Goal: Task Accomplishment & Management: Manage account settings

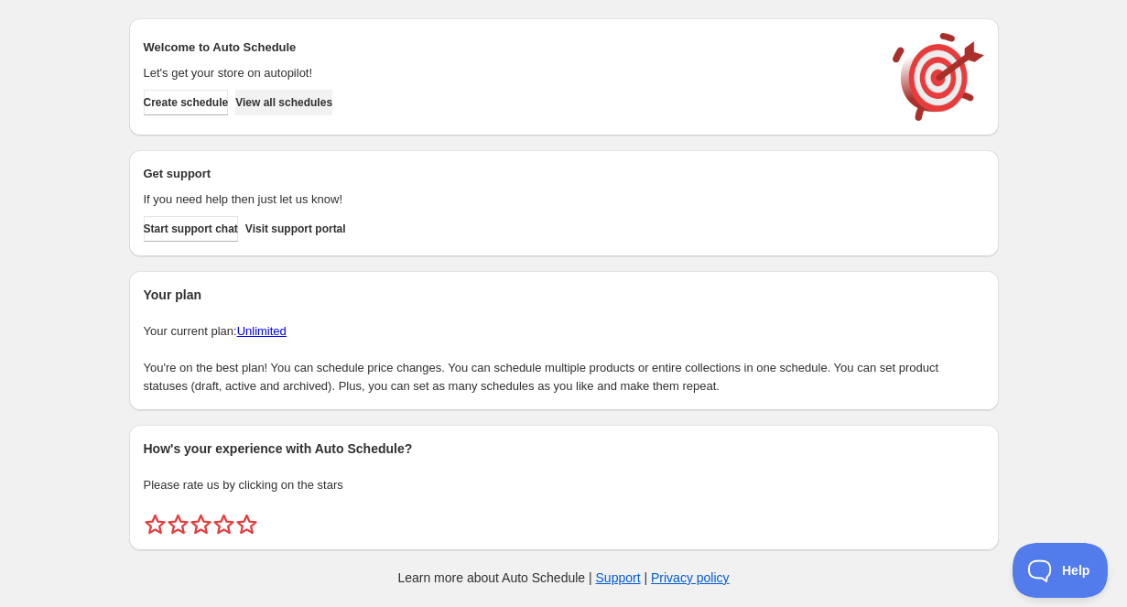
click at [279, 106] on span "View all schedules" at bounding box center [283, 102] width 97 height 15
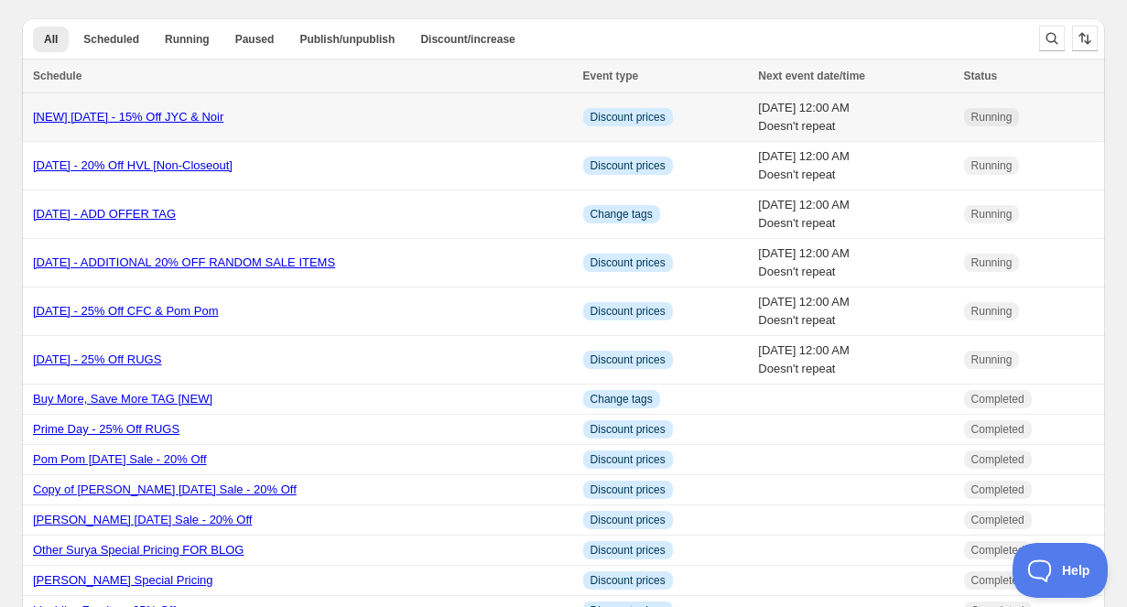
click at [151, 119] on link "[NEW] Labor Day 2025 - 15% Off JYC & Noir" at bounding box center [128, 117] width 190 height 14
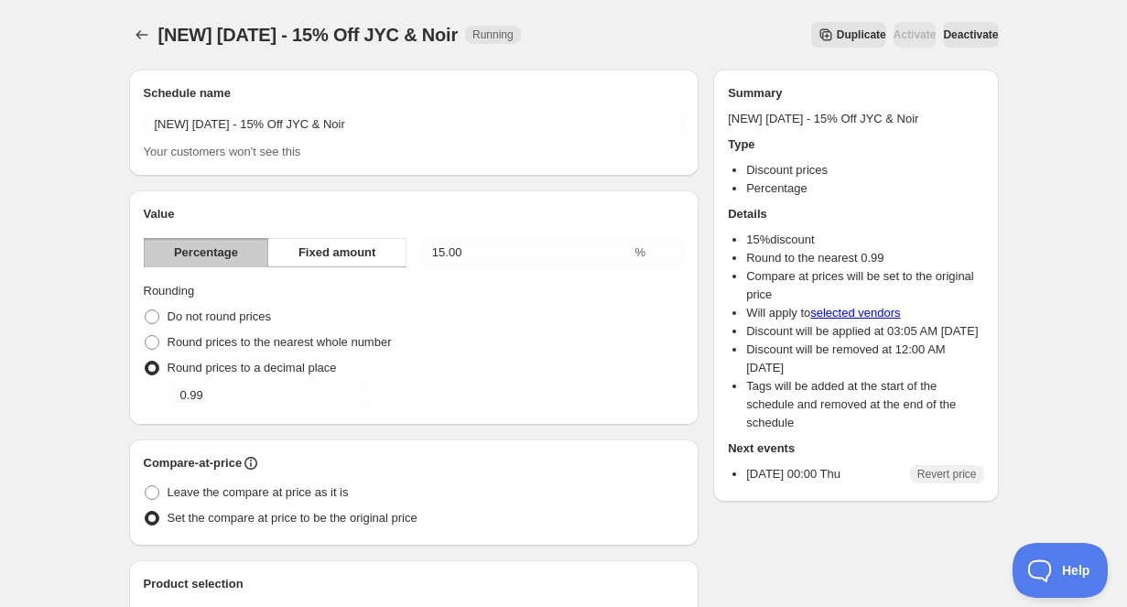
click at [951, 41] on span "Deactivate" at bounding box center [970, 34] width 55 height 15
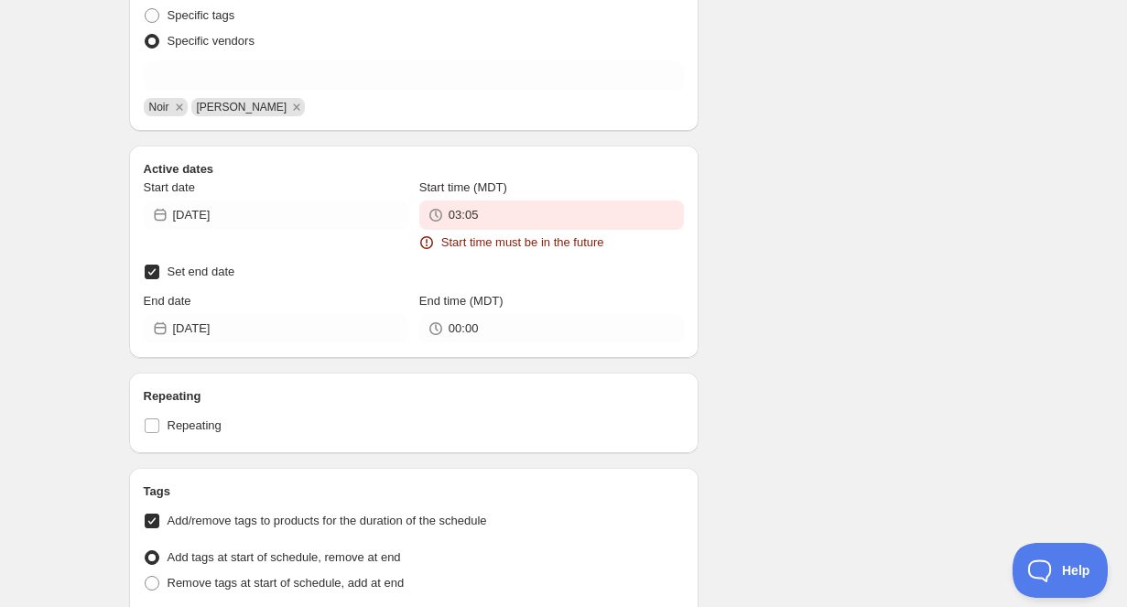
scroll to position [852, 0]
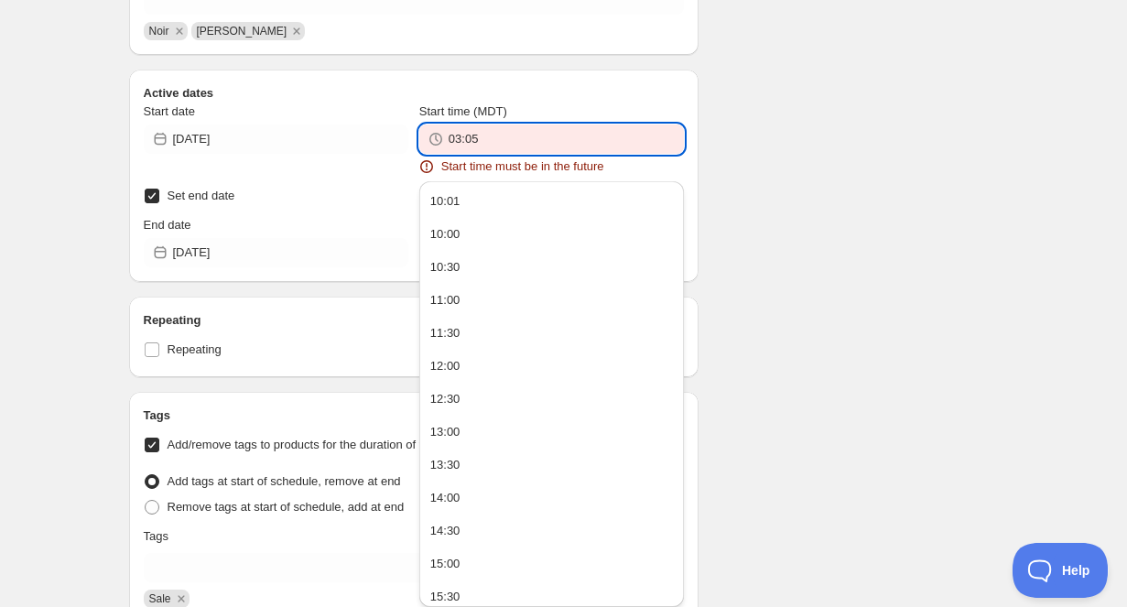
click at [515, 139] on input "03:05" at bounding box center [566, 139] width 235 height 29
click at [509, 207] on button "10:01" at bounding box center [552, 201] width 254 height 29
click at [504, 142] on input "10:01" at bounding box center [566, 139] width 235 height 29
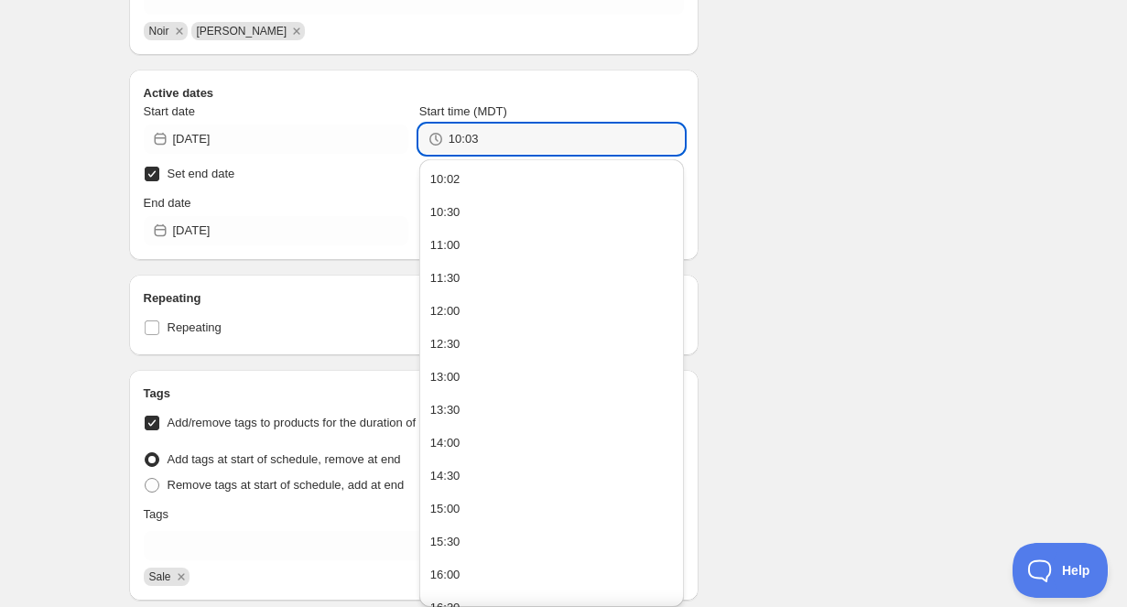
type input "10:03"
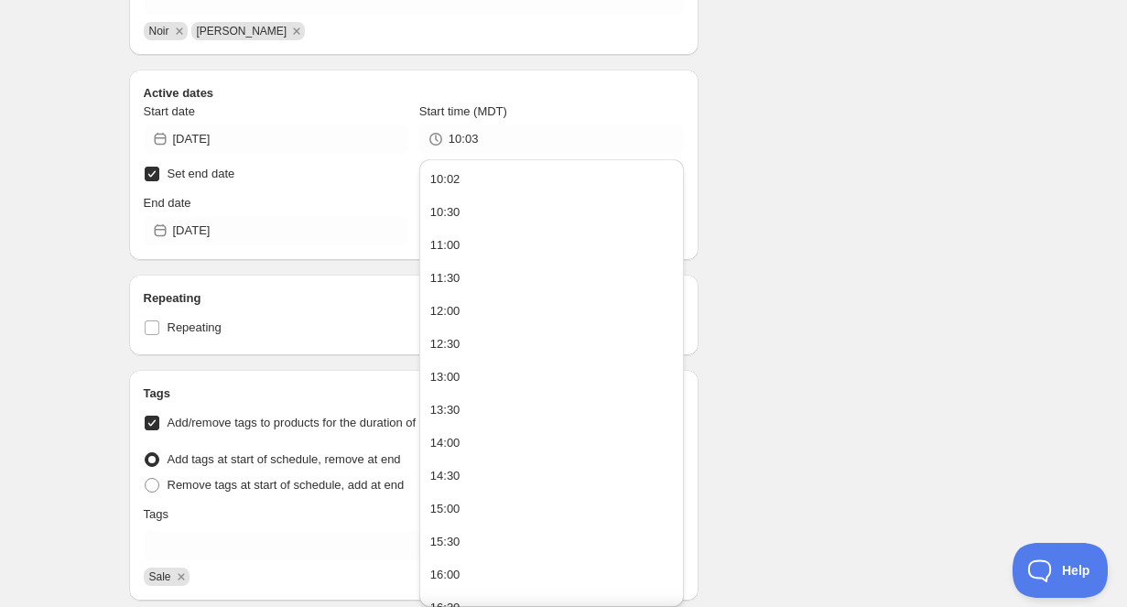
click at [909, 95] on div "There were some issues with your form submission Start time must be in the futu…" at bounding box center [556, 55] width 885 height 1705
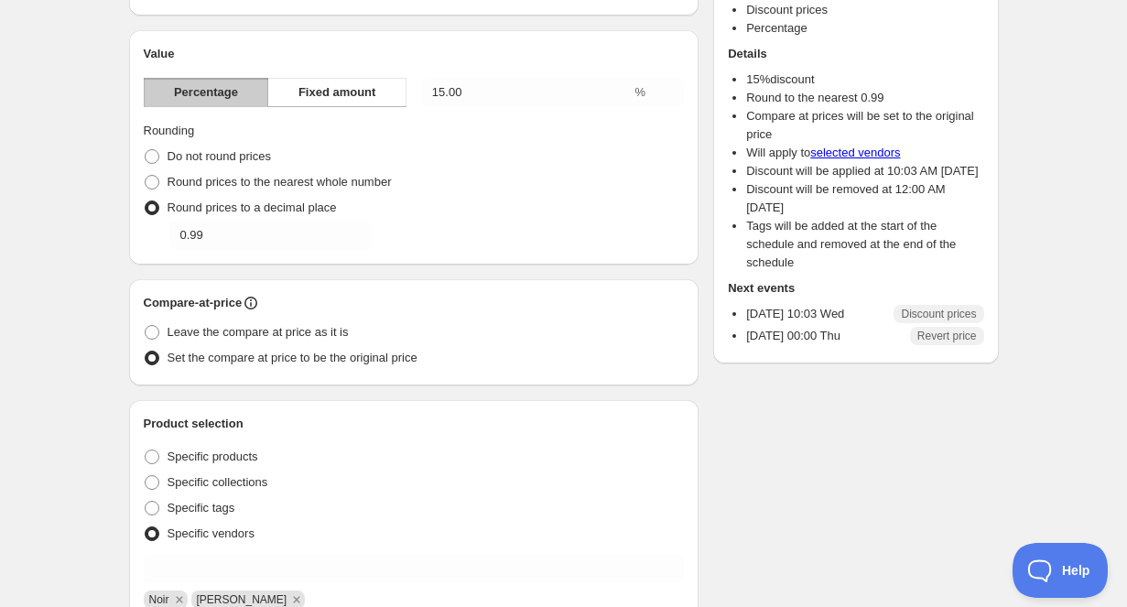
scroll to position [0, 0]
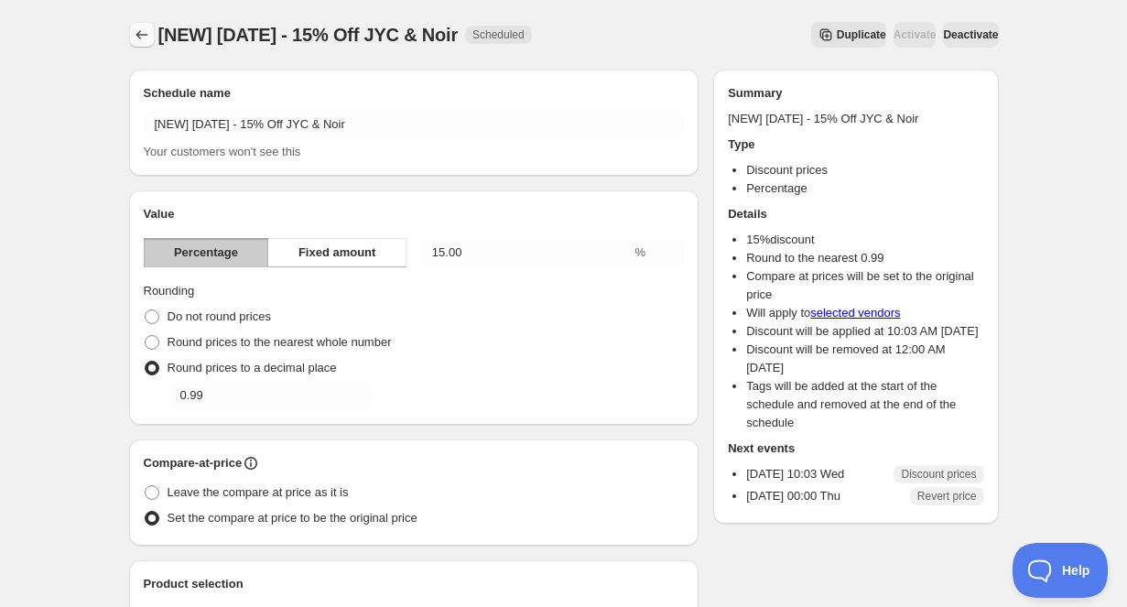
click at [140, 32] on icon "Schedules" at bounding box center [142, 35] width 18 height 18
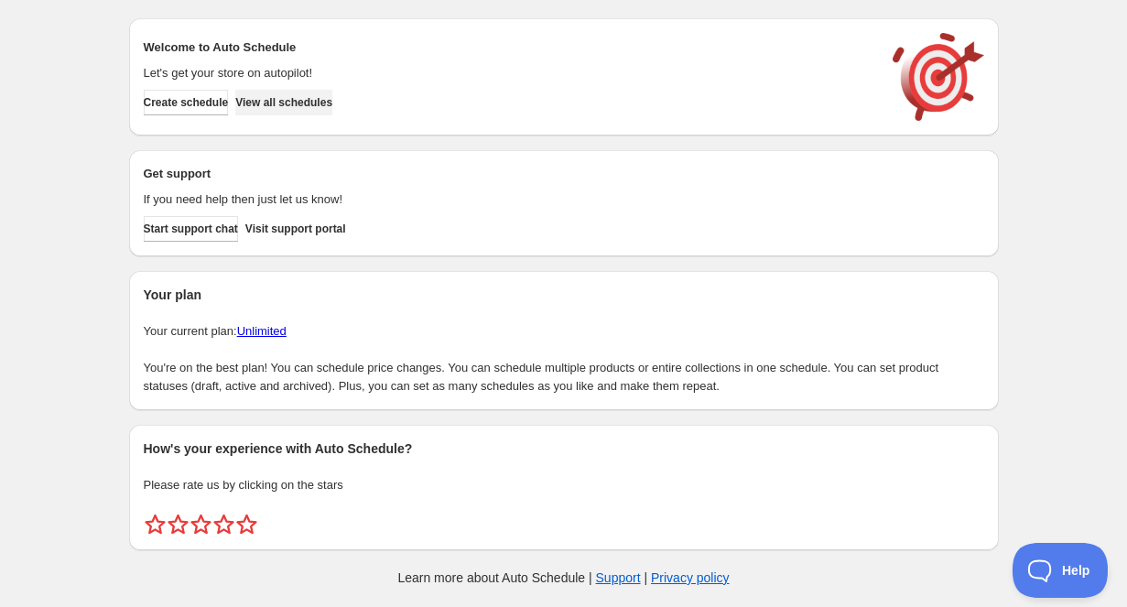
click at [290, 103] on span "View all schedules" at bounding box center [283, 102] width 97 height 15
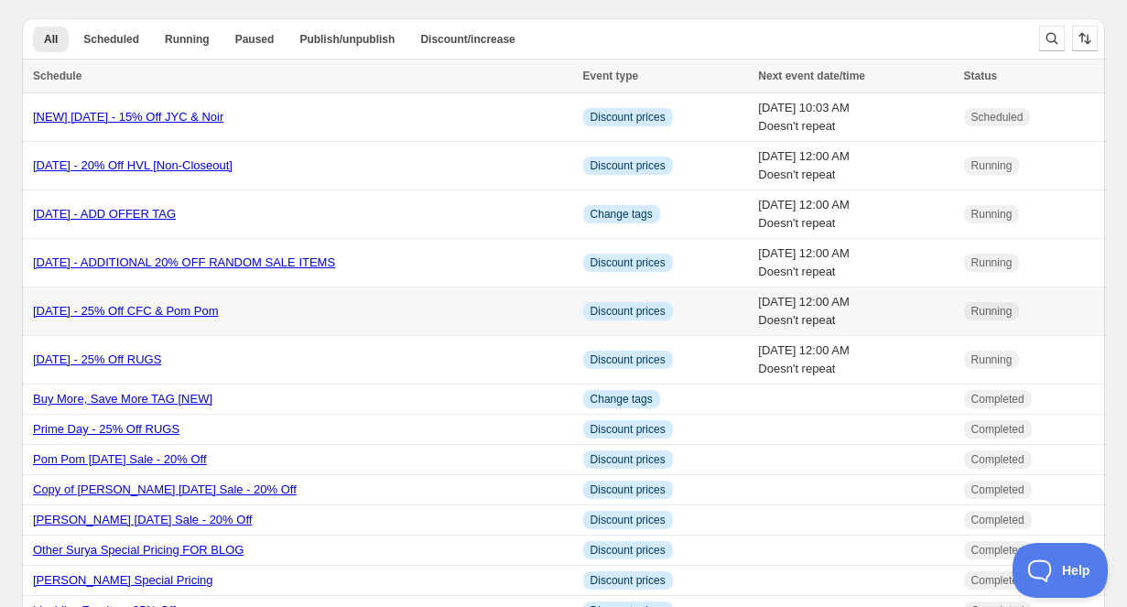
click at [219, 309] on link "Labor Day 2025 - 25% Off CFC & Pom Pom" at bounding box center [126, 311] width 186 height 14
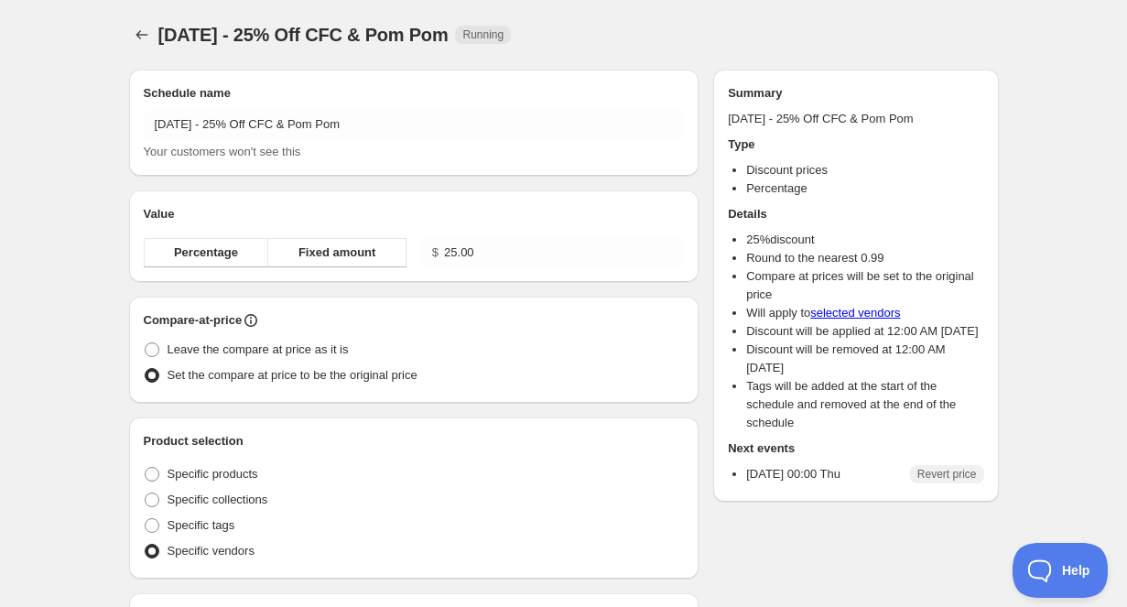
radio input "true"
checkbox input "true"
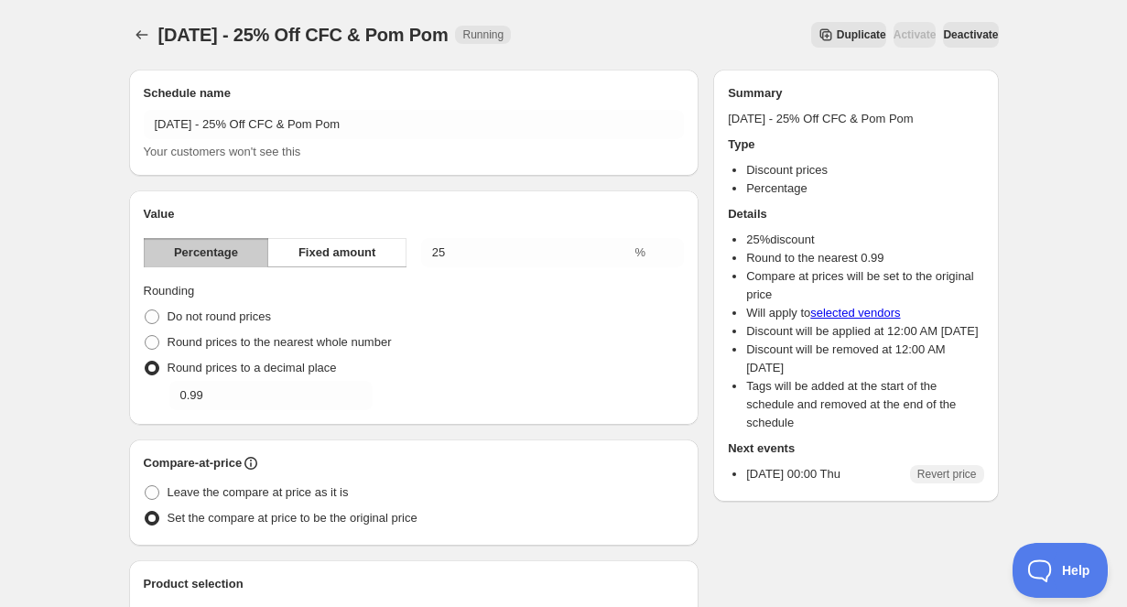
click at [971, 35] on span "Deactivate" at bounding box center [970, 34] width 55 height 15
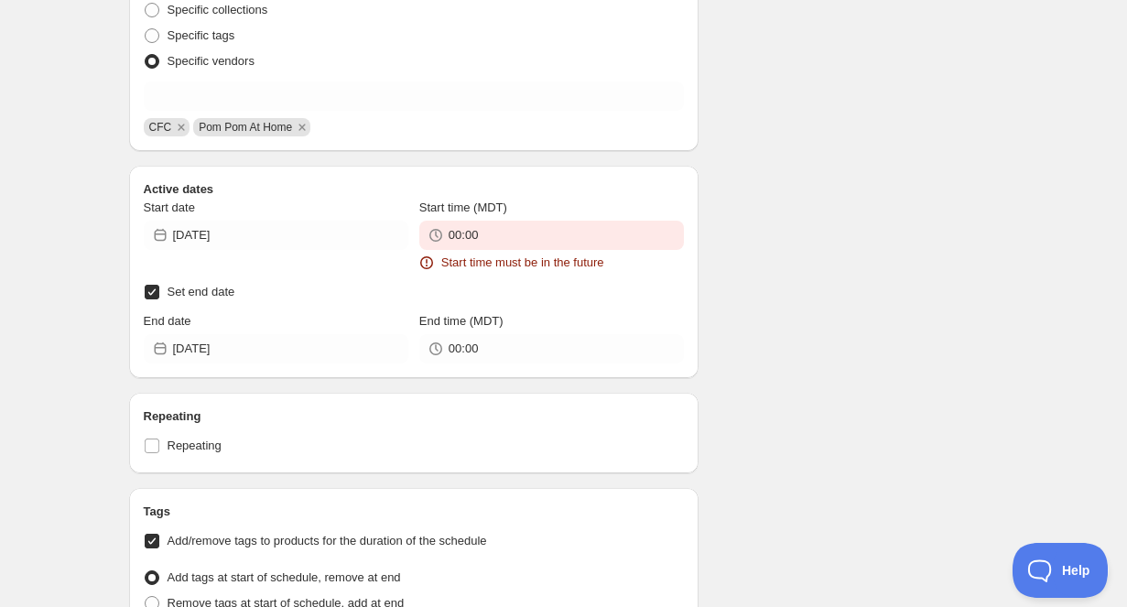
scroll to position [776, 0]
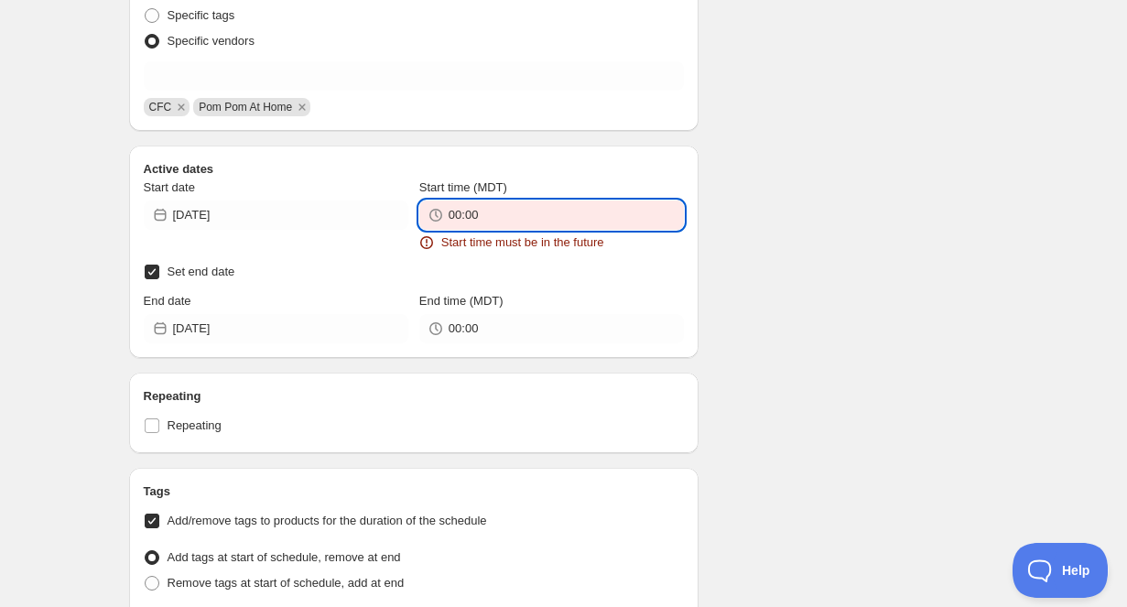
click at [501, 212] on input "00:00" at bounding box center [566, 215] width 235 height 29
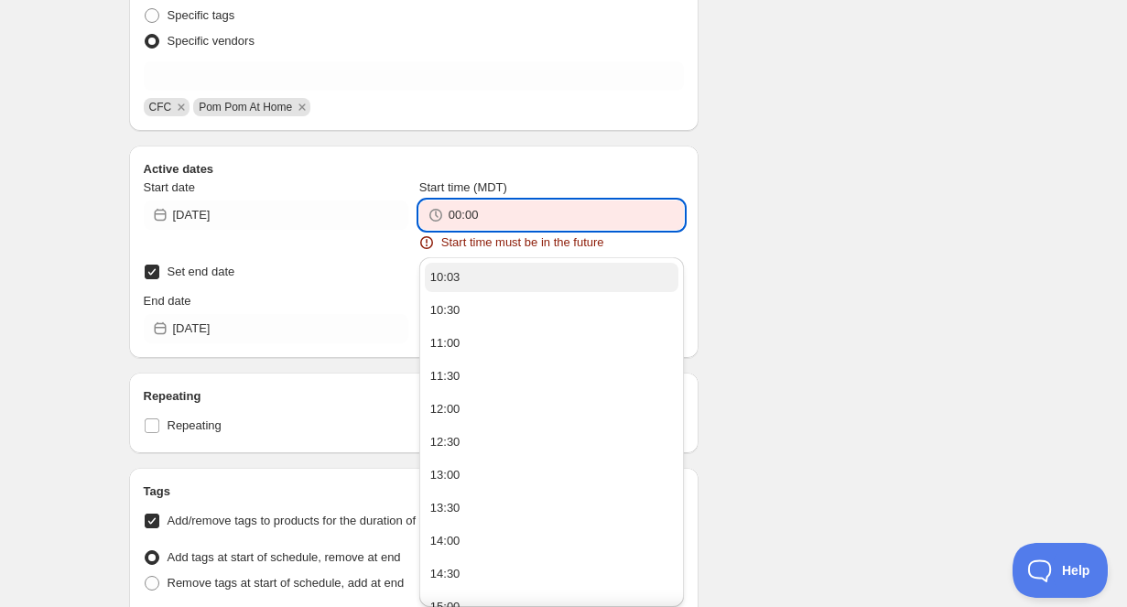
click at [494, 278] on button "10:03" at bounding box center [552, 277] width 254 height 29
type input "10:03"
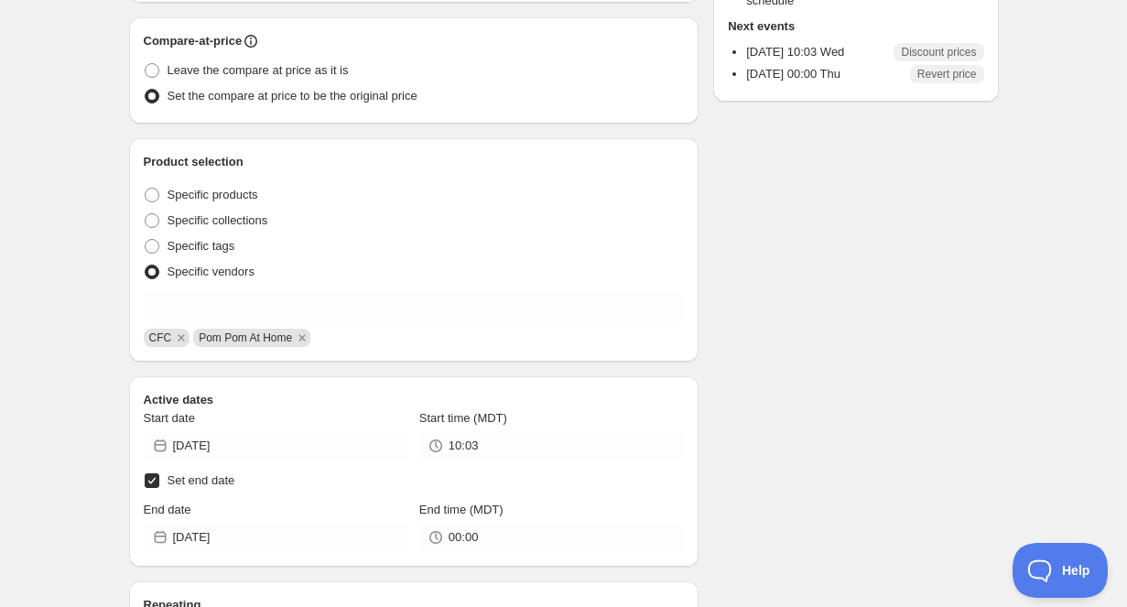
scroll to position [0, 0]
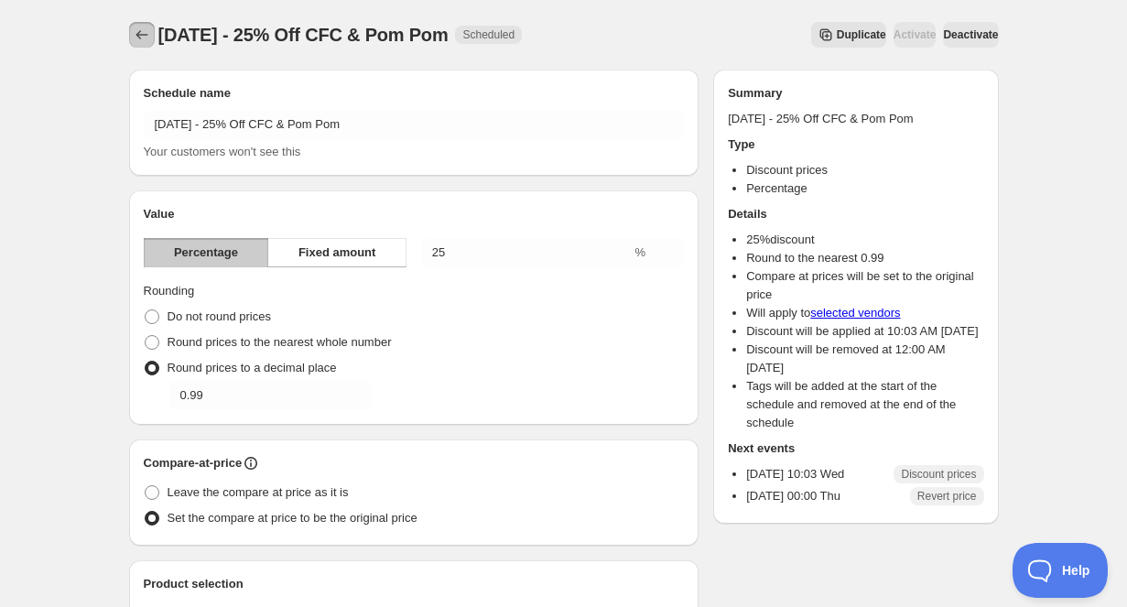
click at [150, 27] on icon "Schedules" at bounding box center [142, 35] width 18 height 18
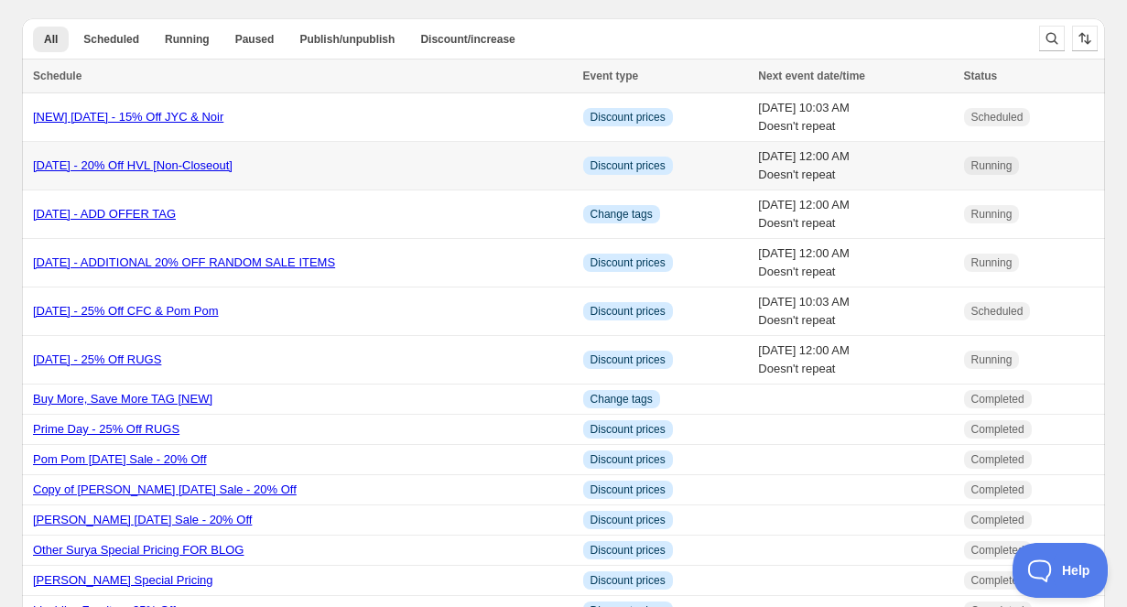
click at [219, 167] on link "Labor Day 2025 - 20% Off HVL [Non-Closeout]" at bounding box center [133, 165] width 200 height 14
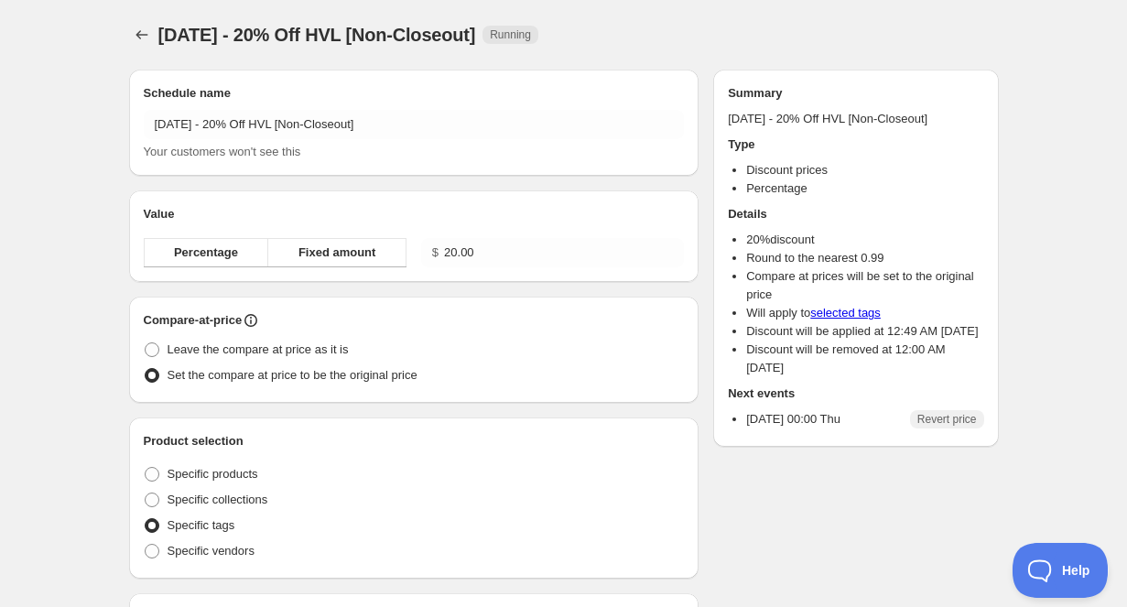
radio input "true"
checkbox input "true"
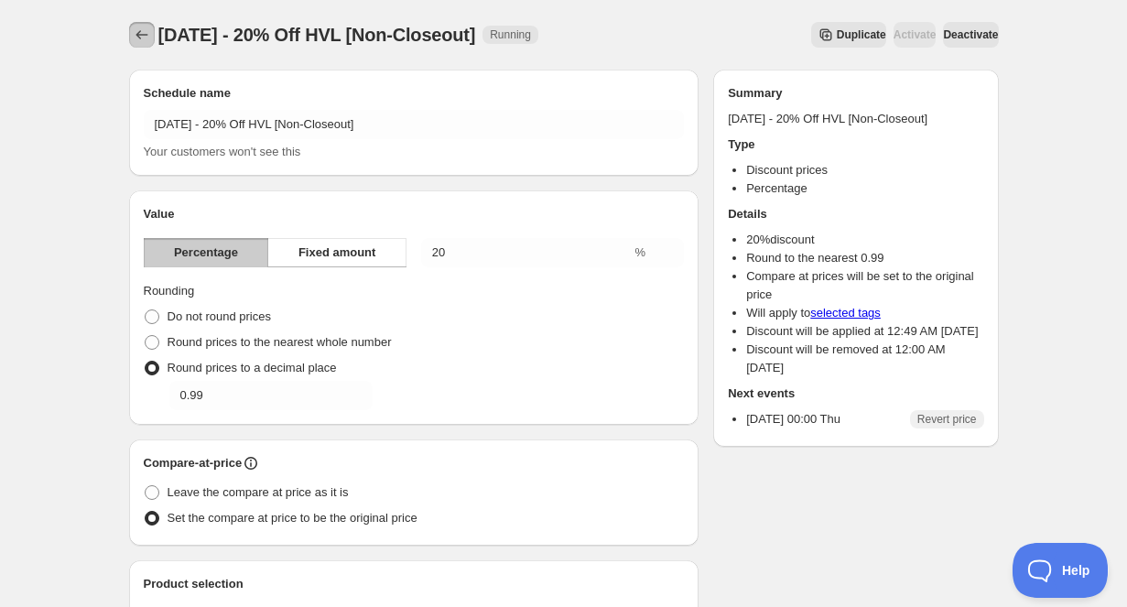
click at [141, 35] on icon "Schedules" at bounding box center [142, 35] width 18 height 18
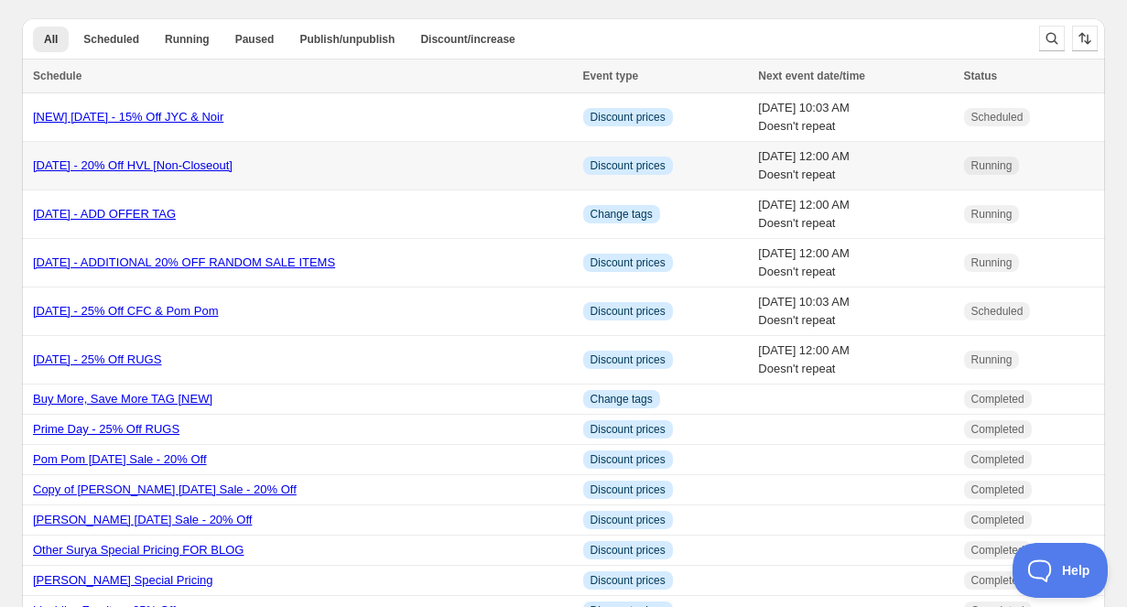
click at [143, 169] on link "Labor Day 2025 - 20% Off HVL [Non-Closeout]" at bounding box center [133, 165] width 200 height 14
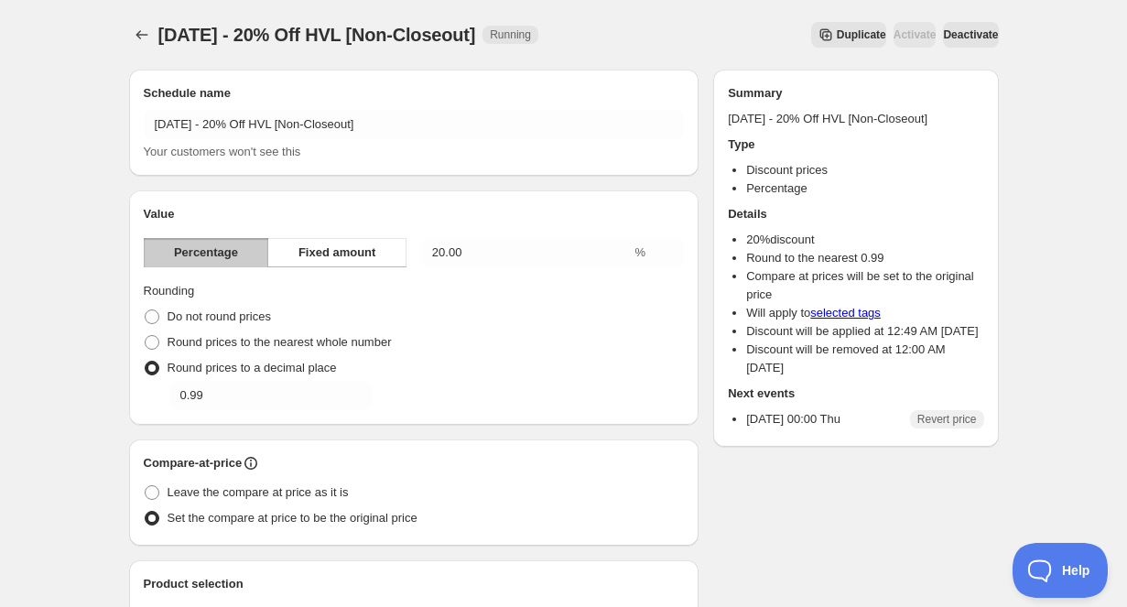
click at [953, 42] on button "Deactivate" at bounding box center [970, 35] width 55 height 26
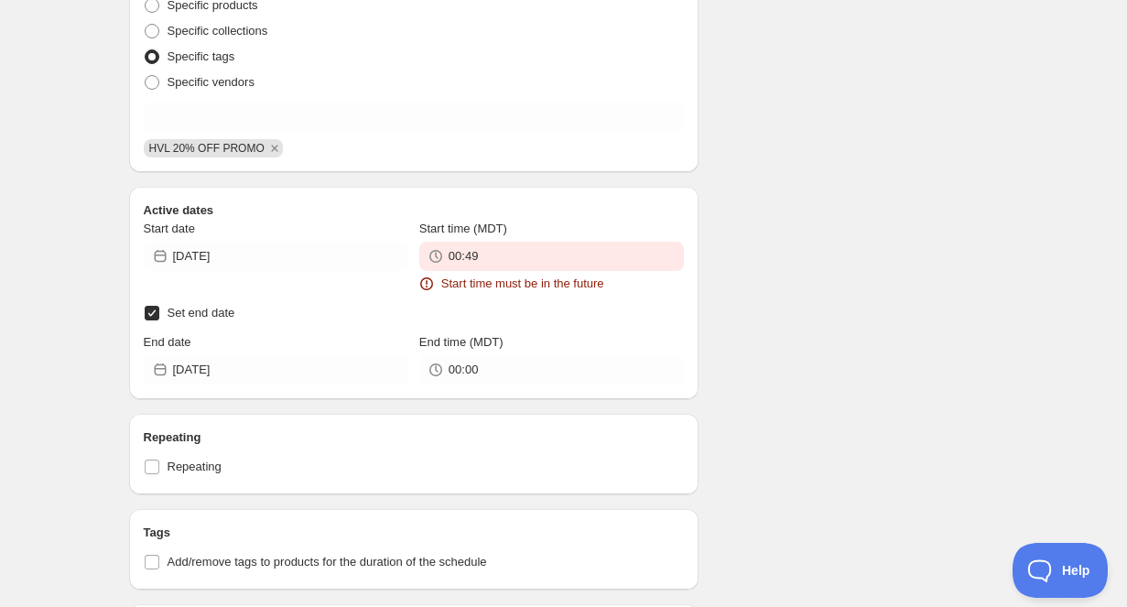
scroll to position [755, 0]
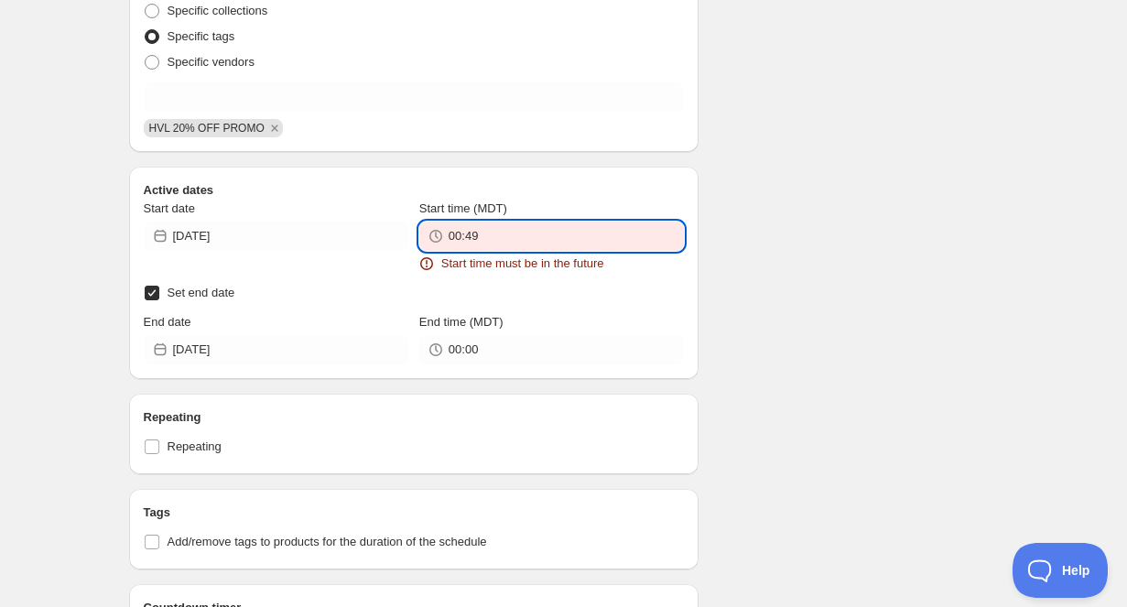
click at [523, 240] on input "00:49" at bounding box center [566, 236] width 235 height 29
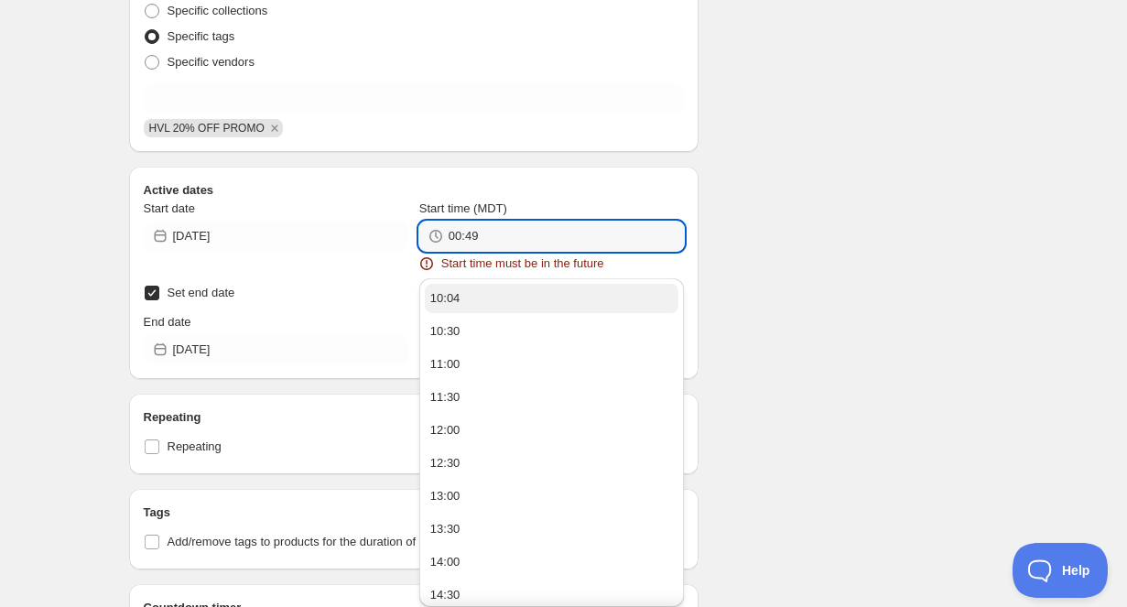
type input "2025-08-27"
type input "11:30"
click at [516, 293] on button "10:05" at bounding box center [552, 298] width 254 height 29
type input "10:05"
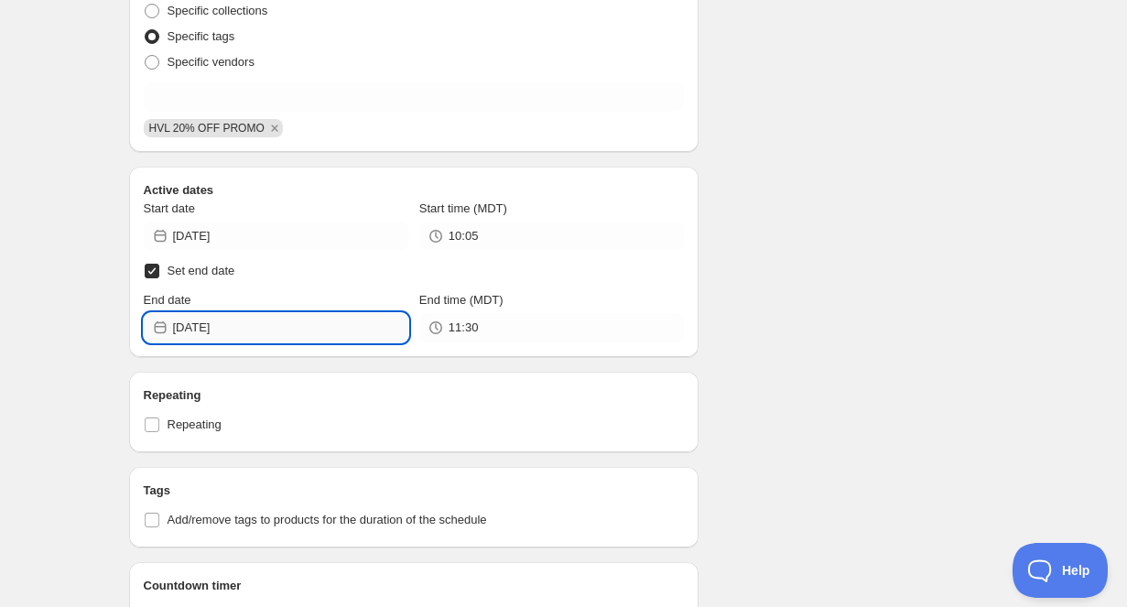
click at [326, 342] on input "2025-08-27" at bounding box center [290, 327] width 235 height 29
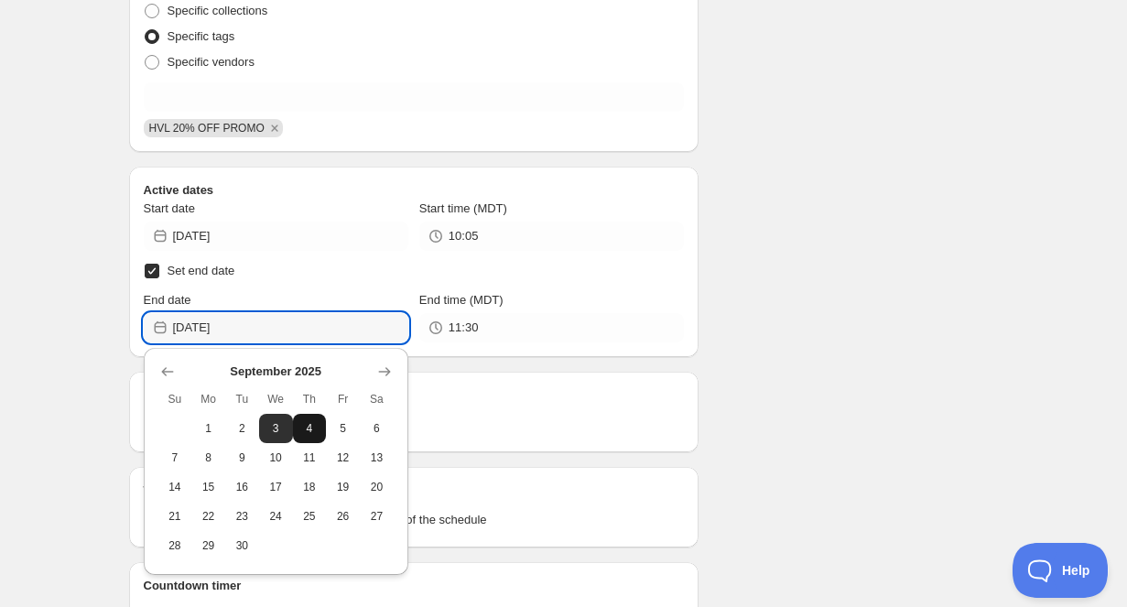
click at [318, 434] on span "4" at bounding box center [309, 428] width 19 height 15
type input "2025-09-04"
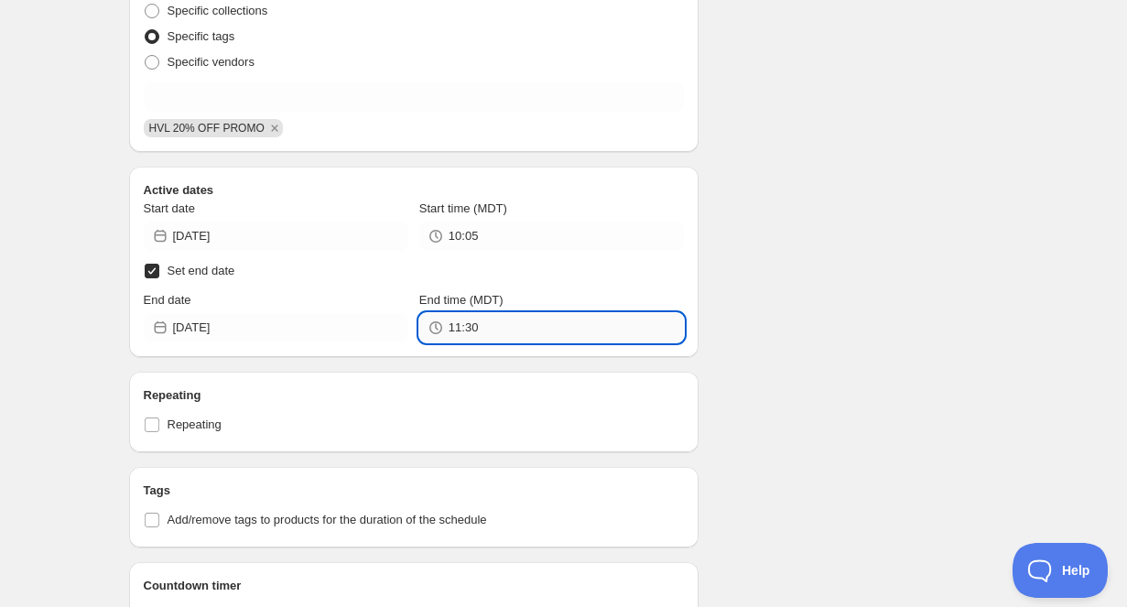
click at [564, 331] on input "11:30" at bounding box center [566, 327] width 235 height 29
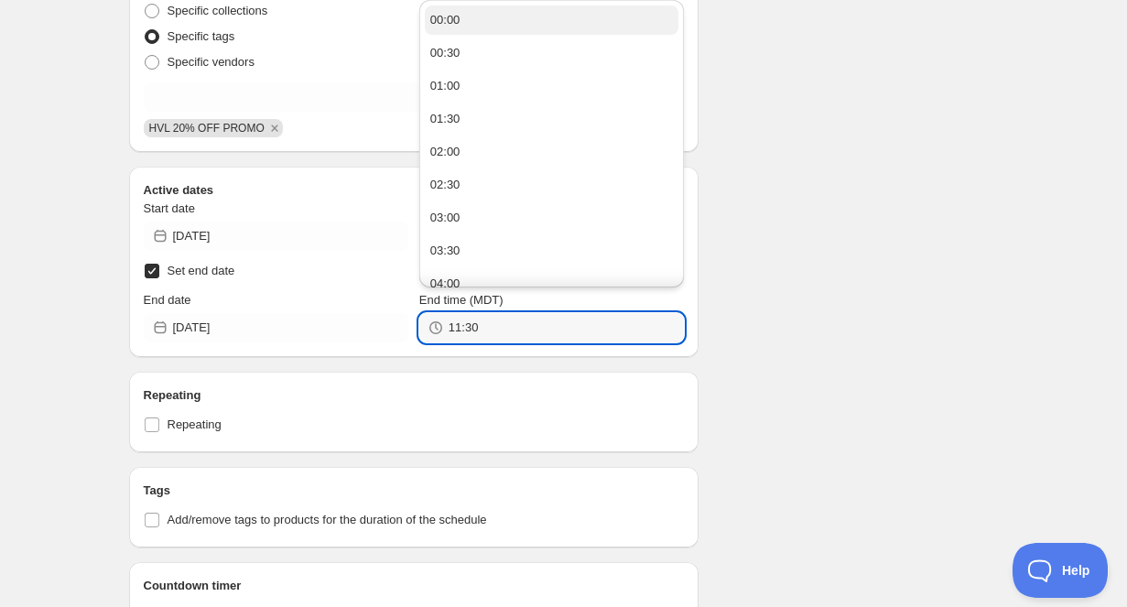
click at [529, 26] on button "00:00" at bounding box center [552, 19] width 254 height 29
type input "00:00"
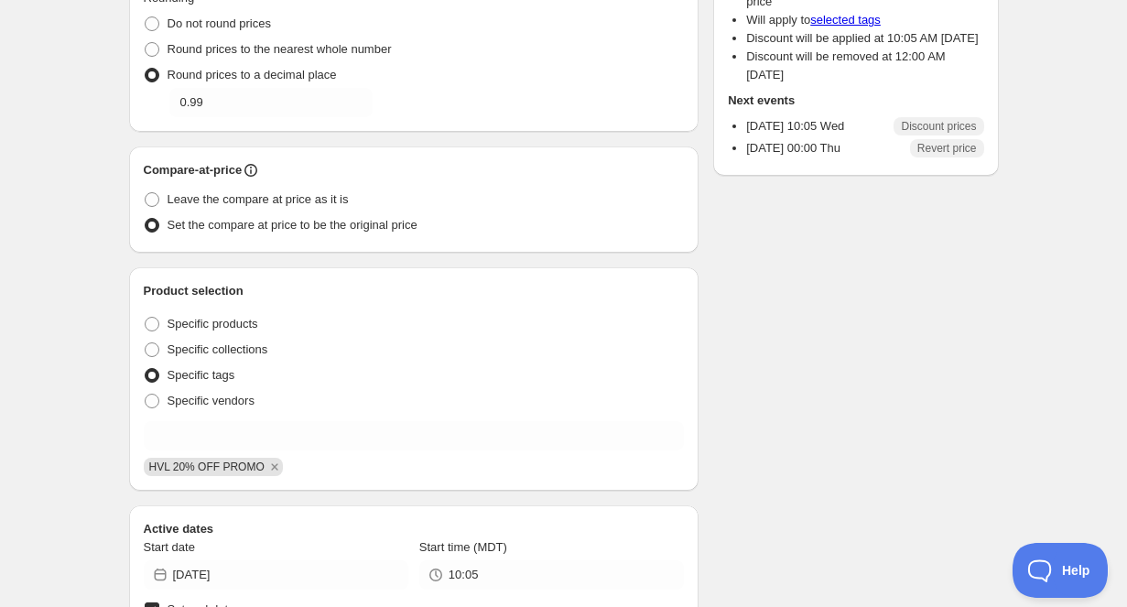
scroll to position [0, 0]
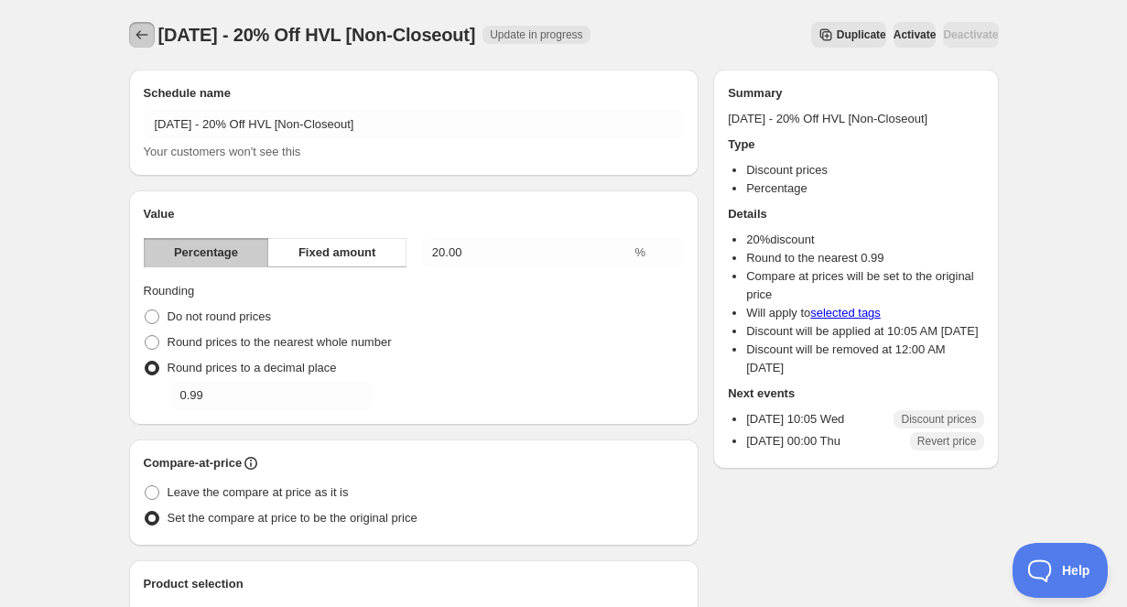
click at [138, 33] on icon "Schedules" at bounding box center [142, 35] width 18 height 18
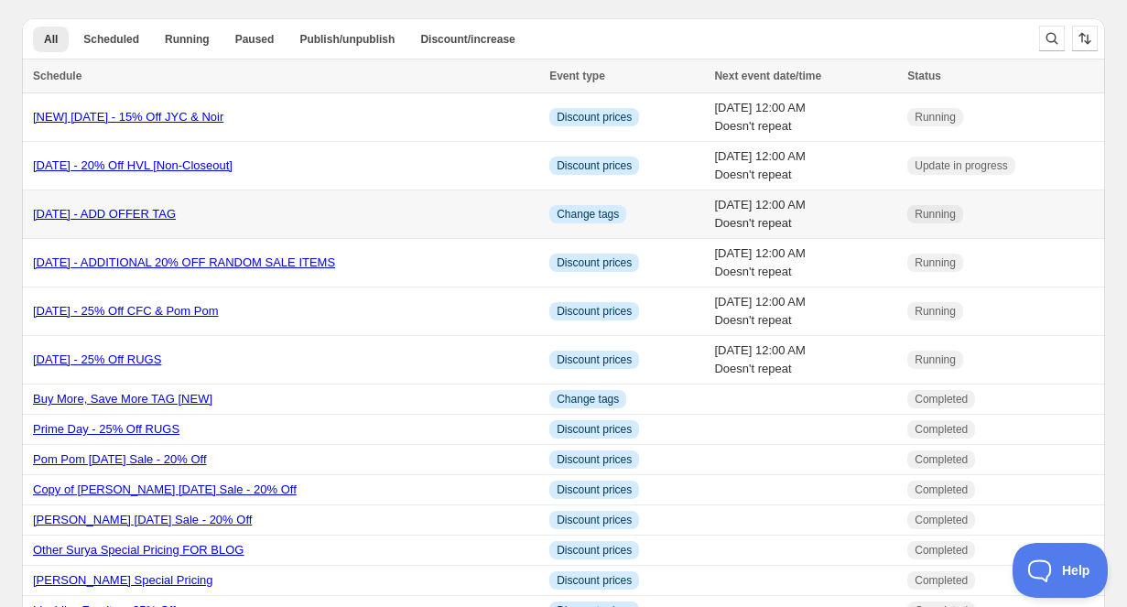
click at [176, 207] on link "Labor Day 2025 - ADD OFFER TAG" at bounding box center [104, 214] width 143 height 14
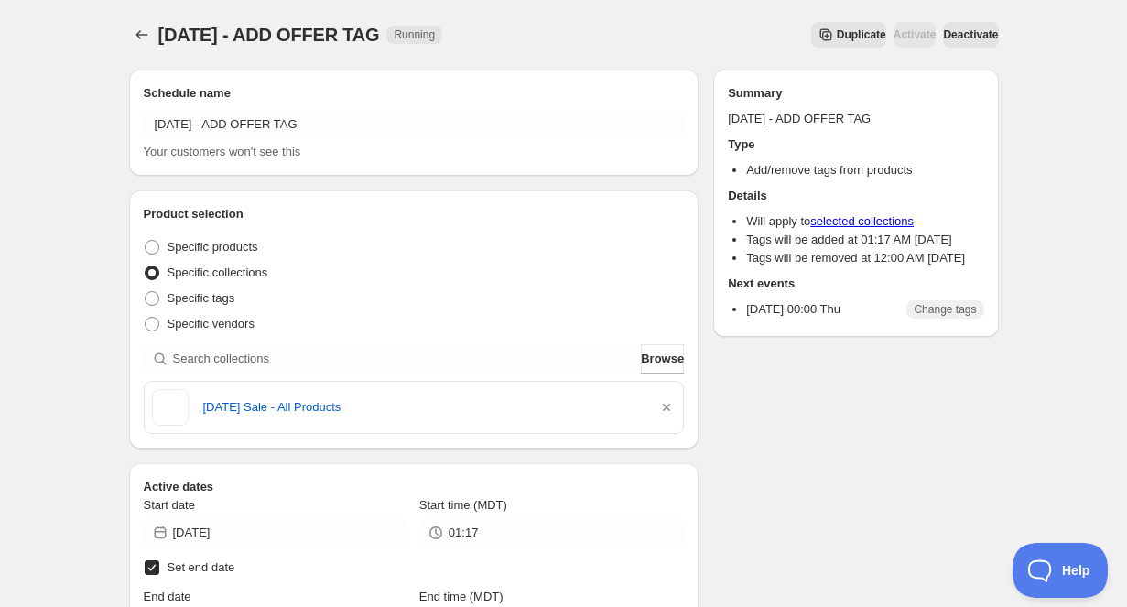
click at [972, 35] on span "Deactivate" at bounding box center [970, 34] width 55 height 15
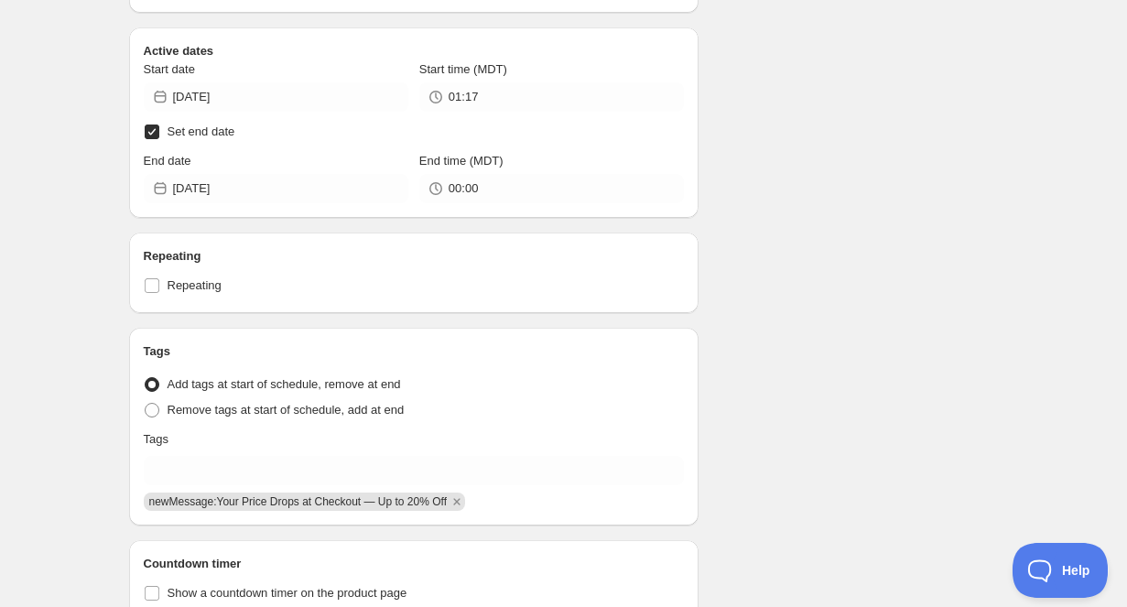
scroll to position [598, 0]
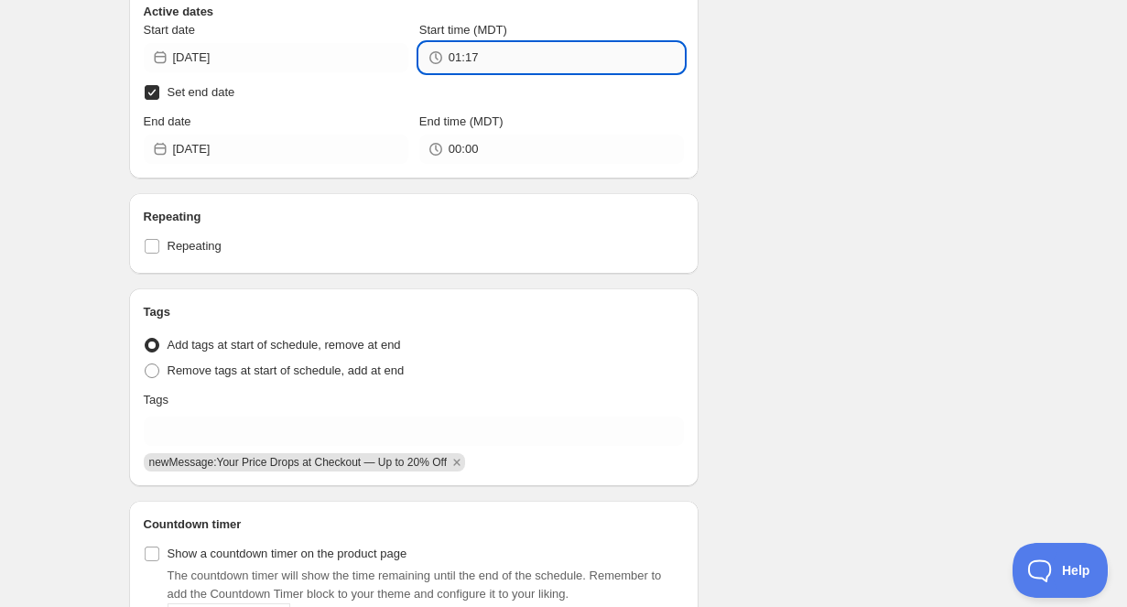
click at [575, 69] on input "01:17" at bounding box center [566, 57] width 235 height 29
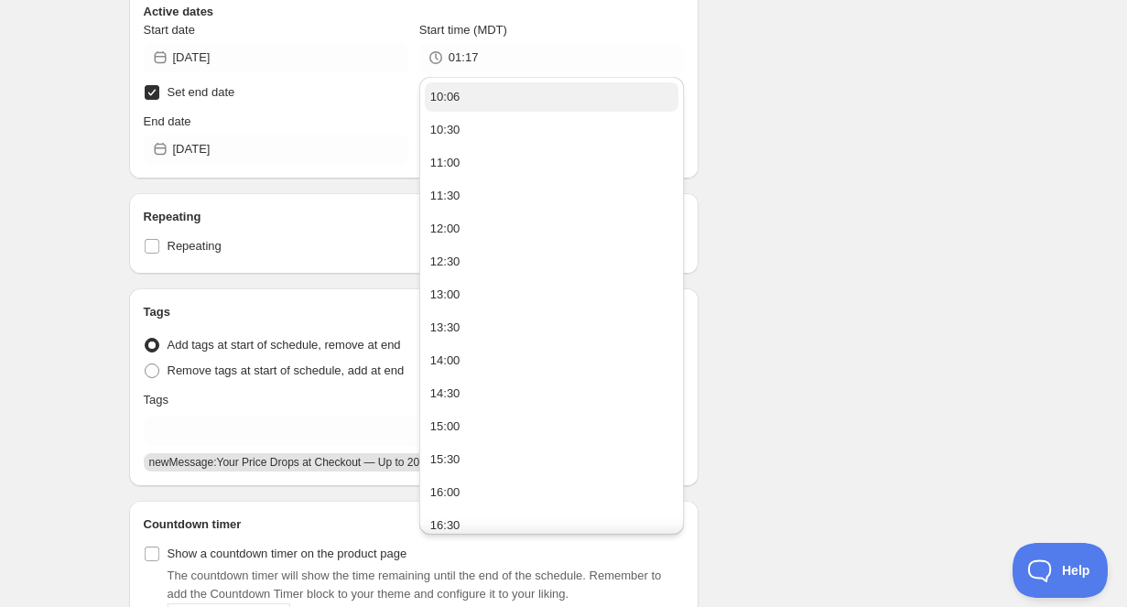
click at [505, 100] on button "10:06" at bounding box center [552, 96] width 254 height 29
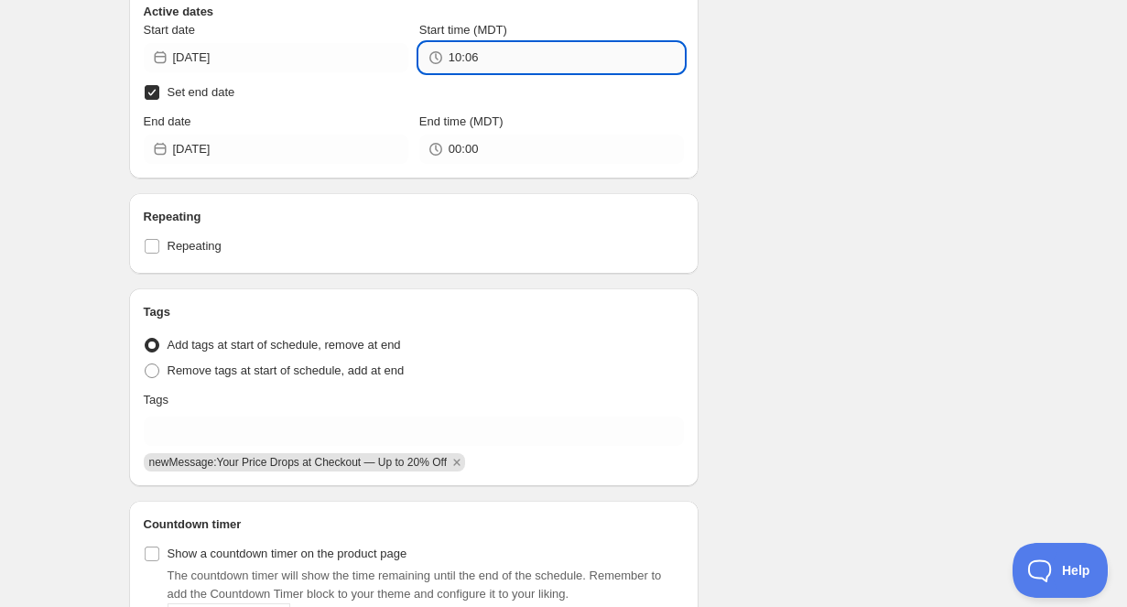
click at [508, 61] on input "10:06" at bounding box center [566, 57] width 235 height 29
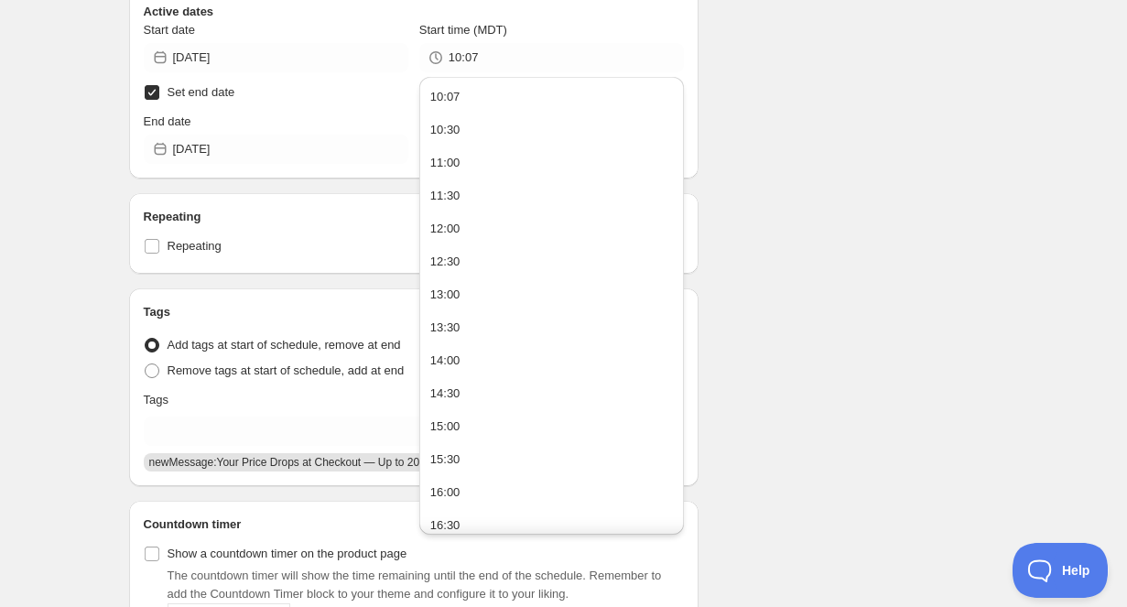
click at [668, 17] on h2 "Active dates" at bounding box center [414, 12] width 541 height 18
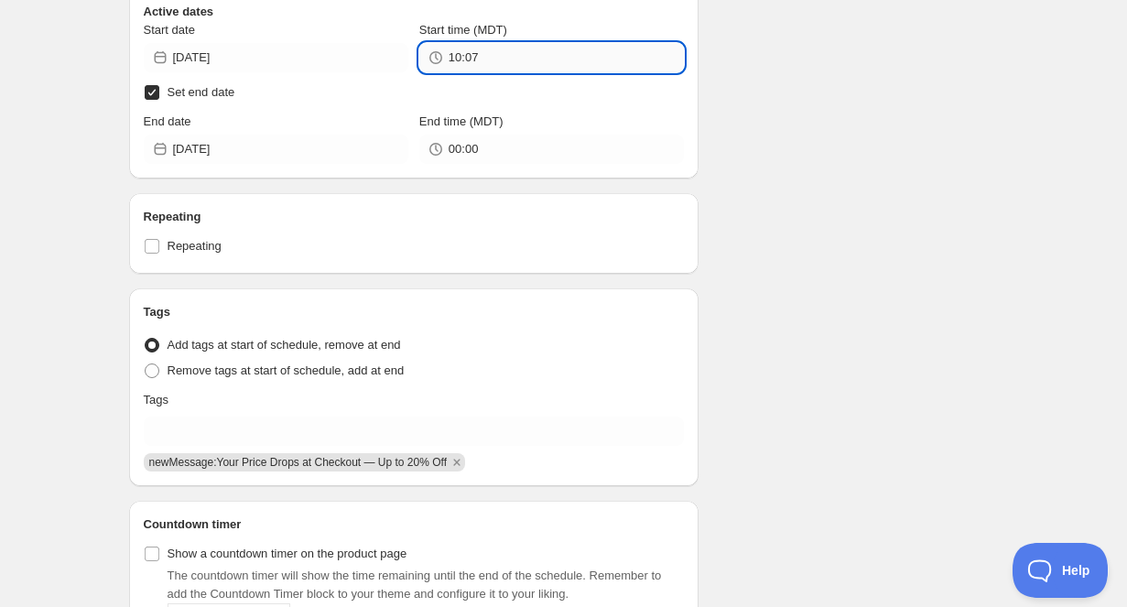
click at [517, 66] on input "10:07" at bounding box center [566, 57] width 235 height 29
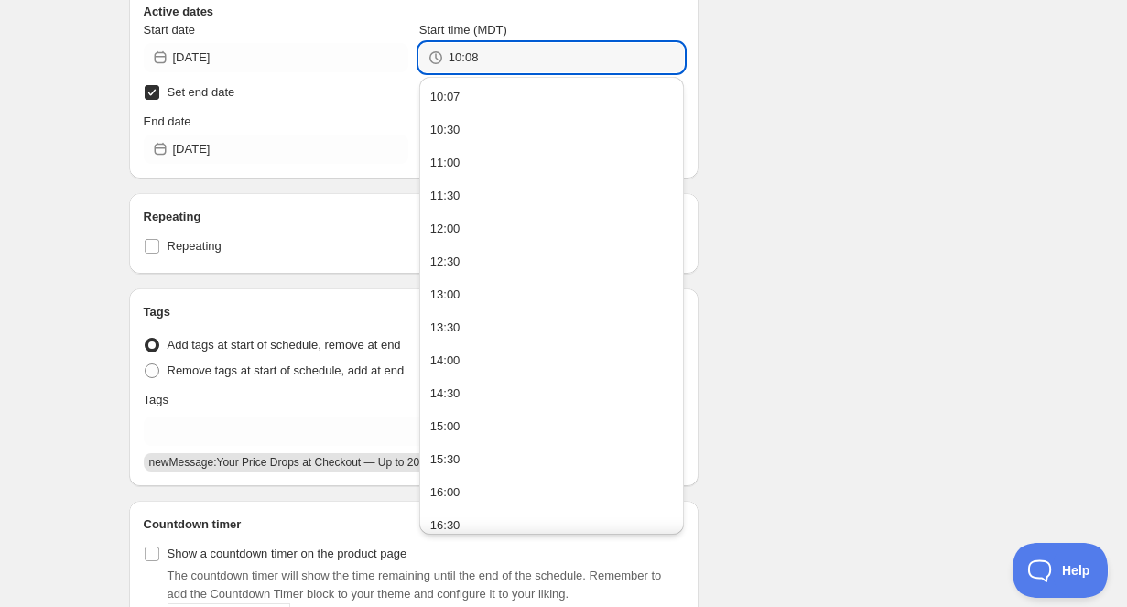
type input "10:08"
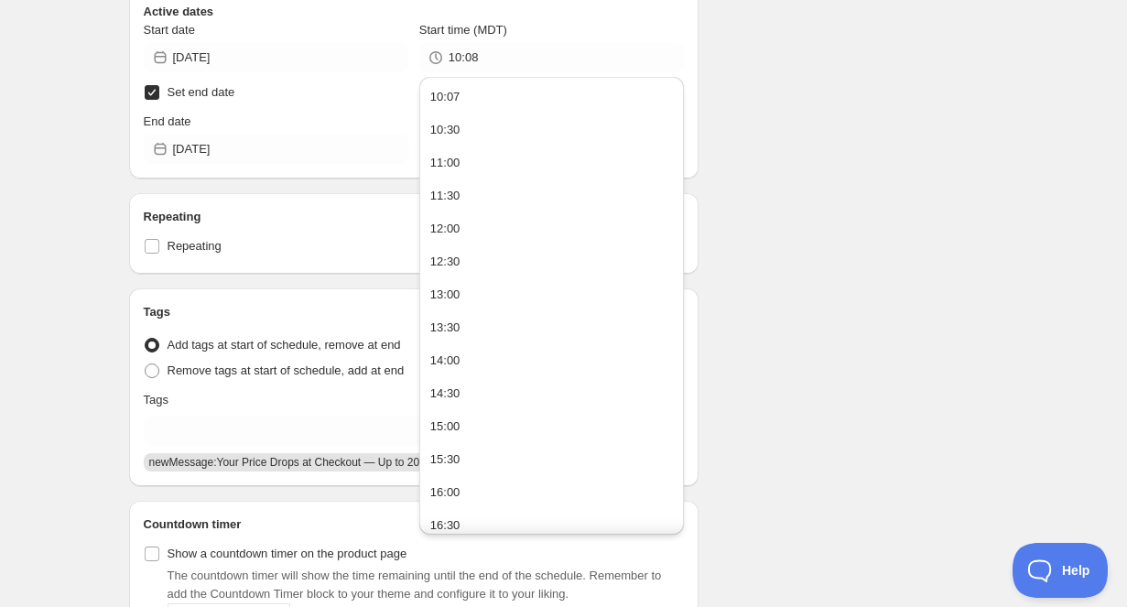
click at [842, 44] on div "There were some issues with your form submission Schedule name Labor Day 2025 -…" at bounding box center [556, 191] width 885 height 1469
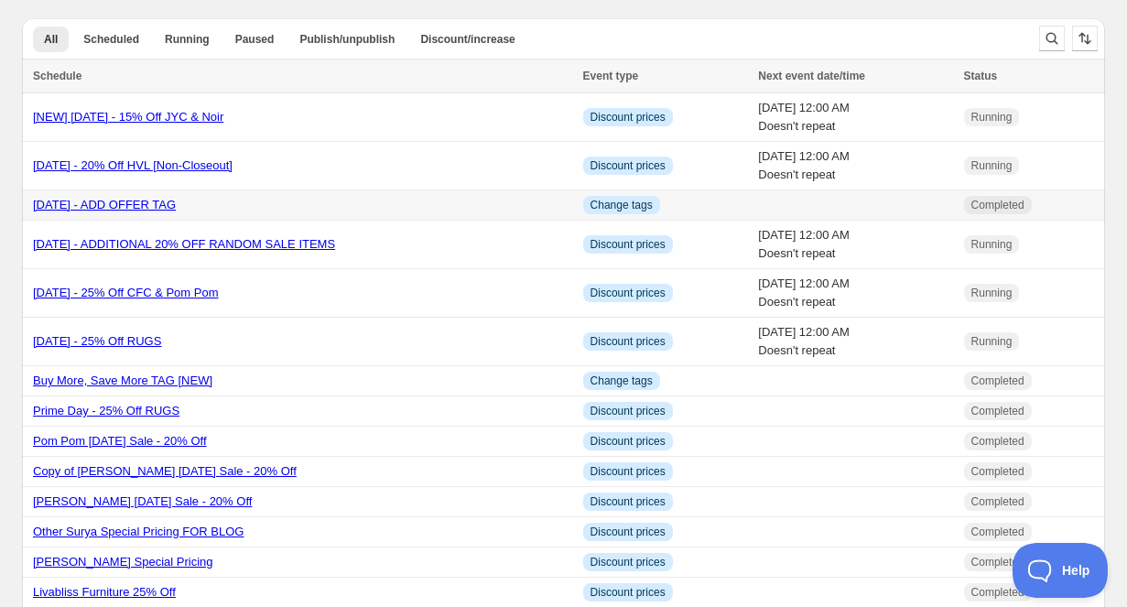
click at [176, 212] on link "Labor Day 2025 - ADD OFFER TAG" at bounding box center [104, 205] width 143 height 14
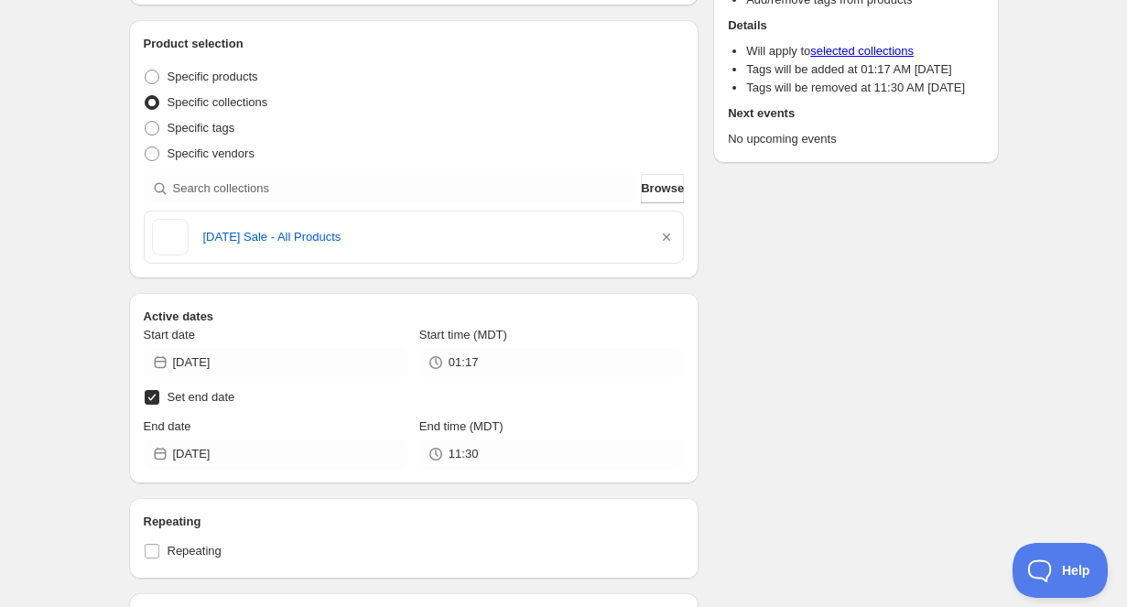
scroll to position [252, 0]
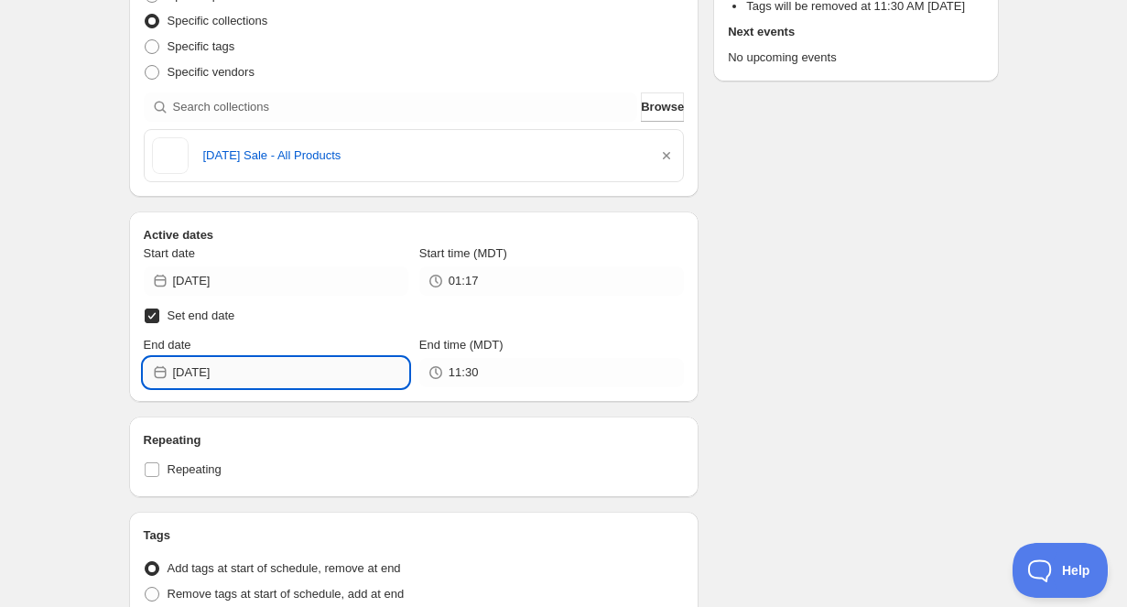
click at [324, 381] on input "2025-08-27" at bounding box center [290, 372] width 235 height 29
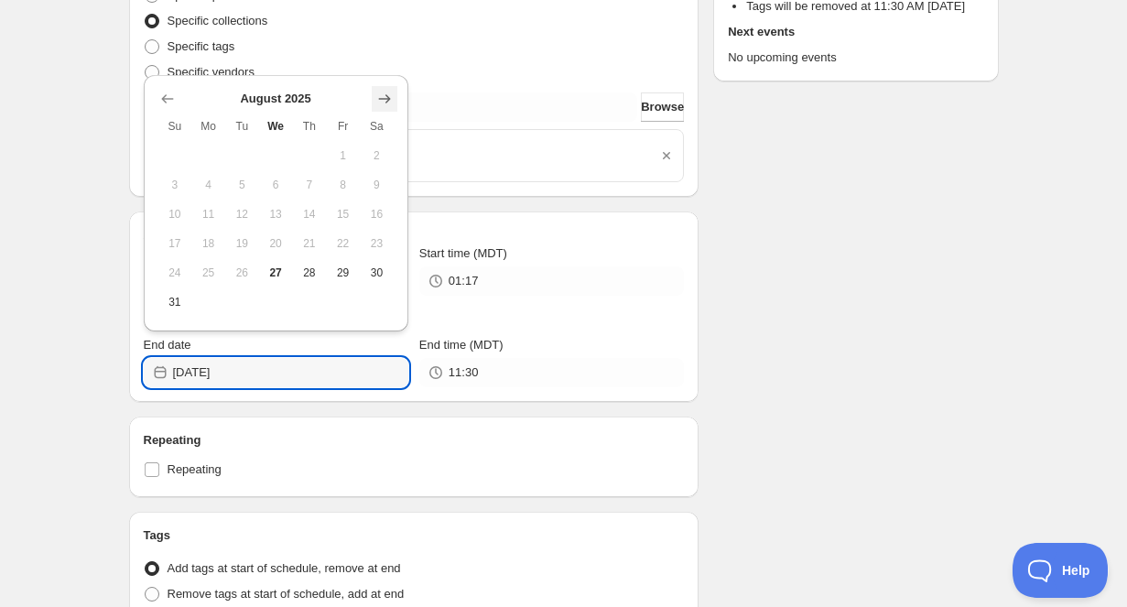
click at [388, 103] on icon "Show next month, September 2025" at bounding box center [384, 99] width 18 height 18
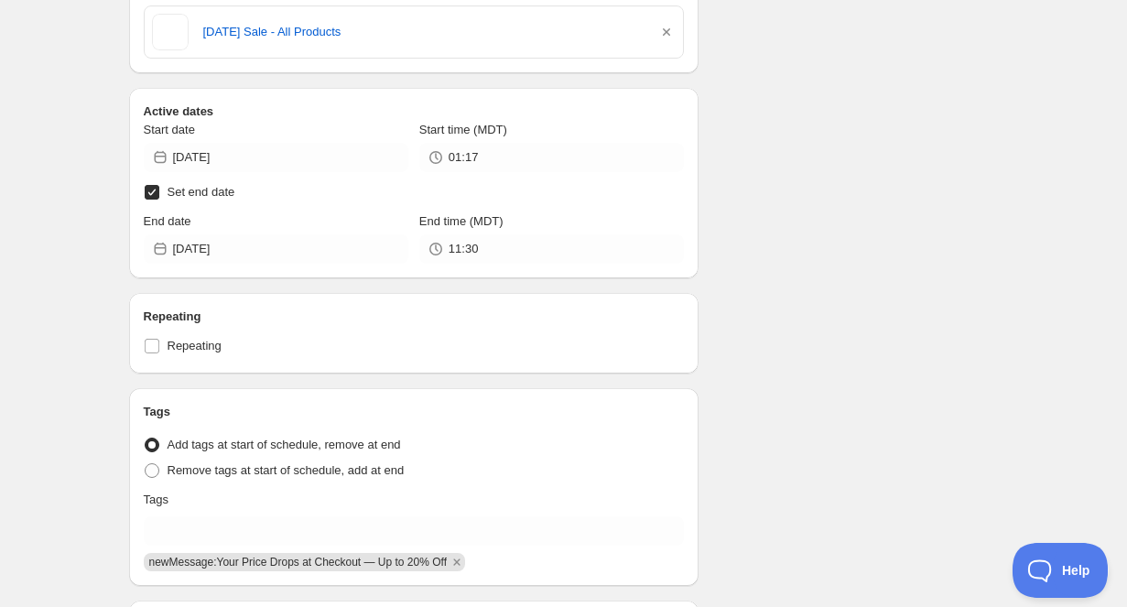
scroll to position [391, 0]
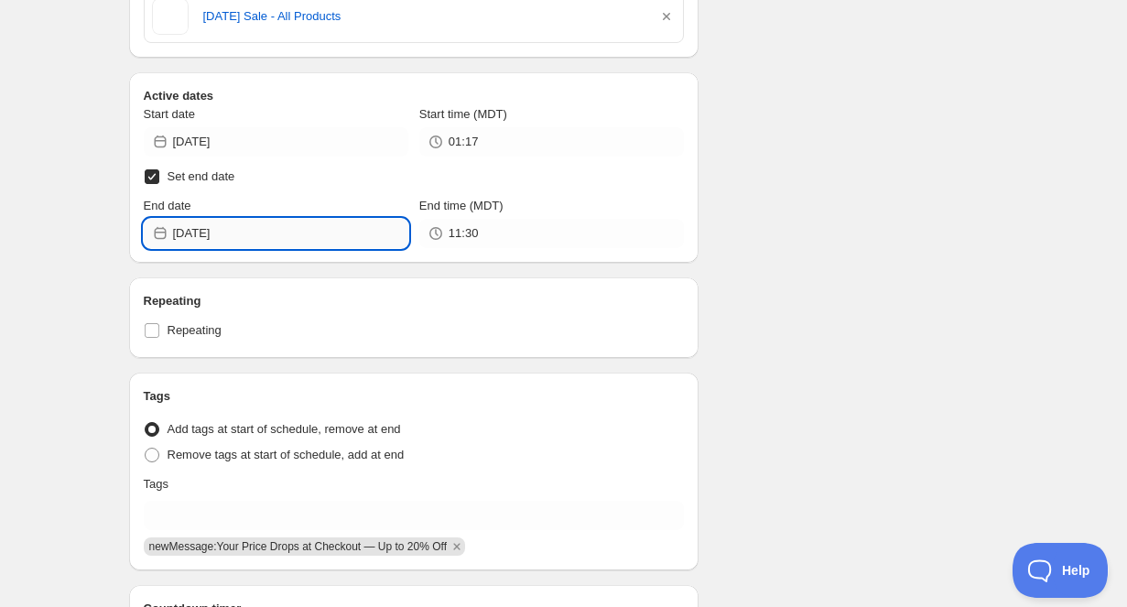
click at [329, 242] on input "2025-08-27" at bounding box center [290, 233] width 235 height 29
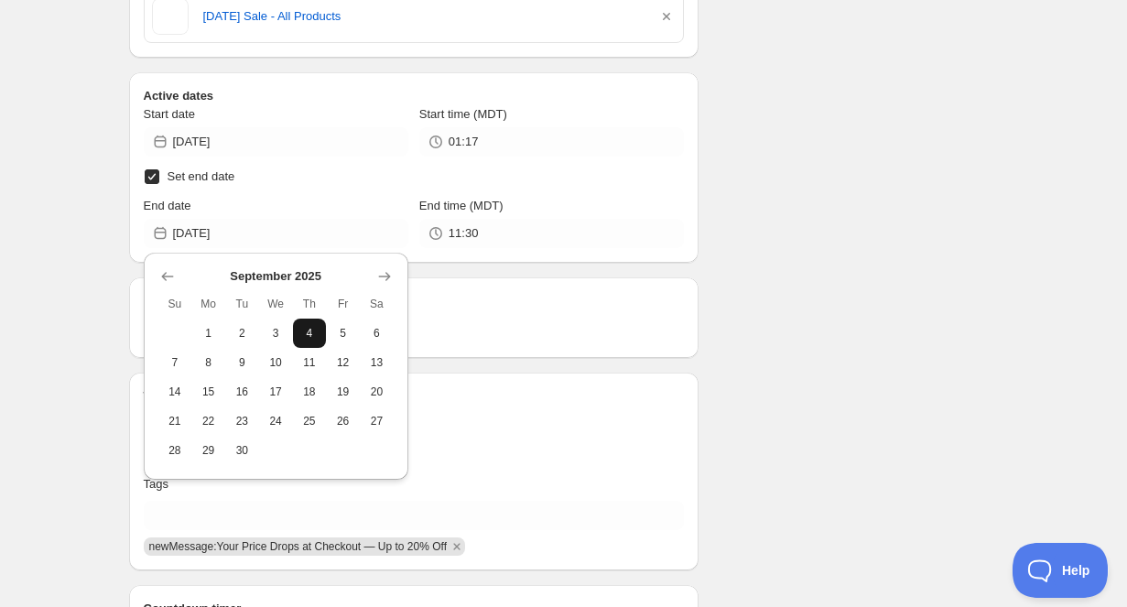
click at [312, 326] on span "4" at bounding box center [309, 333] width 19 height 15
type input "2025-09-04"
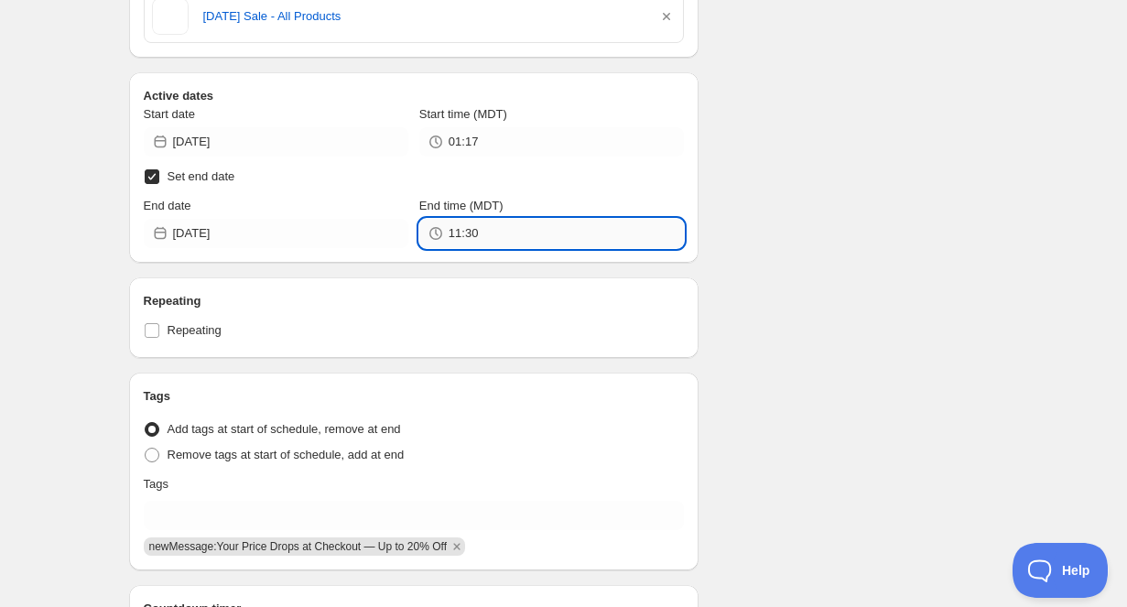
click at [504, 233] on input "11:30" at bounding box center [566, 233] width 235 height 29
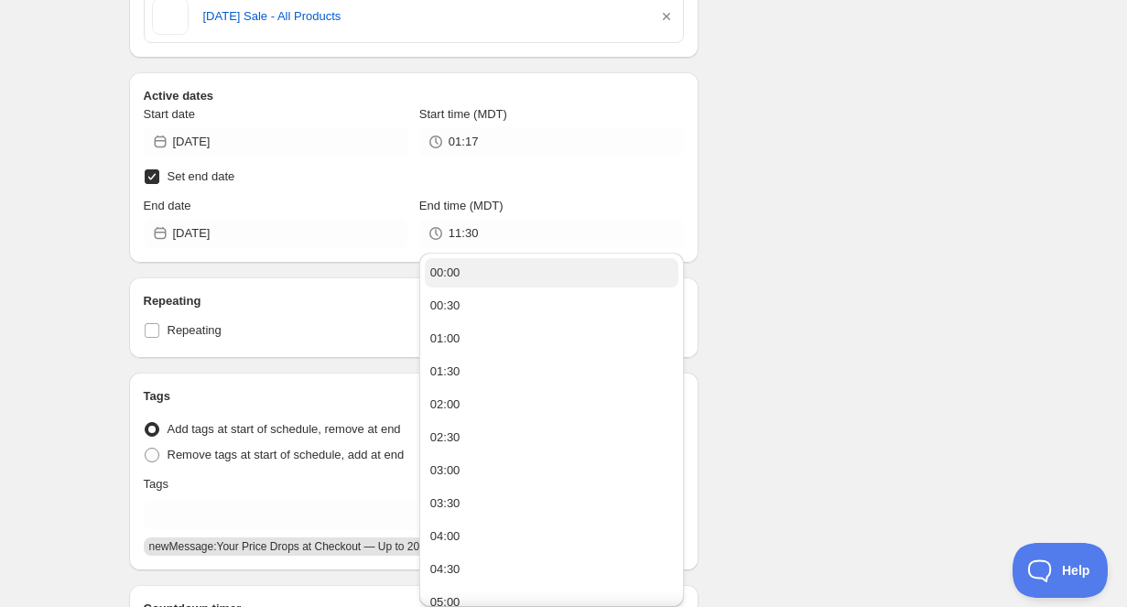
click at [489, 261] on button "00:00" at bounding box center [552, 272] width 254 height 29
type input "00:00"
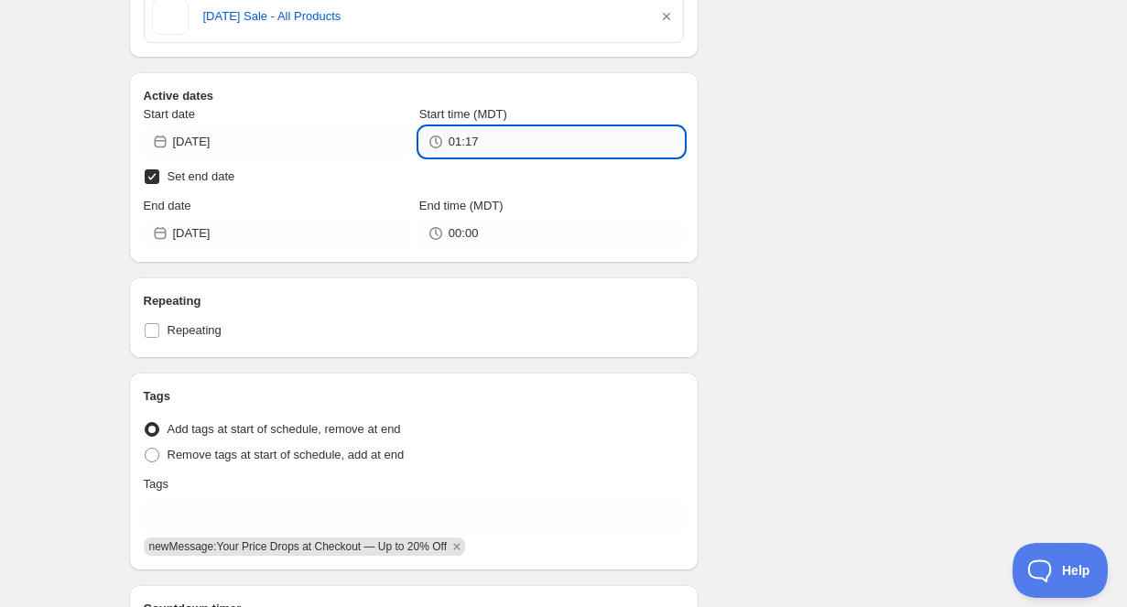
click at [503, 138] on input "01:17" at bounding box center [566, 141] width 235 height 29
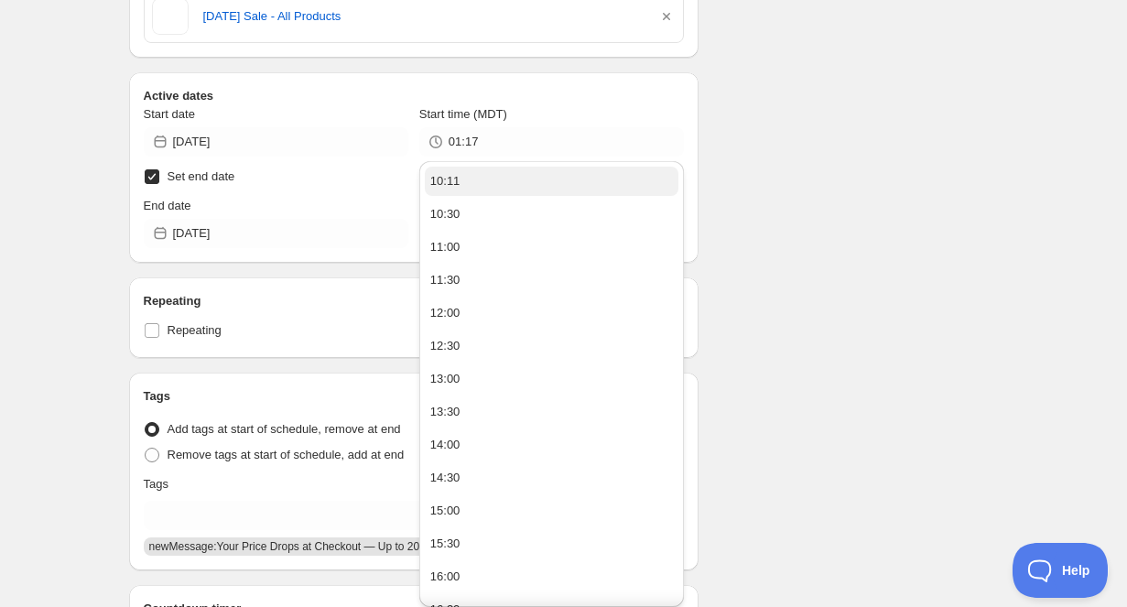
click at [494, 187] on button "10:11" at bounding box center [552, 181] width 254 height 29
type input "10:11"
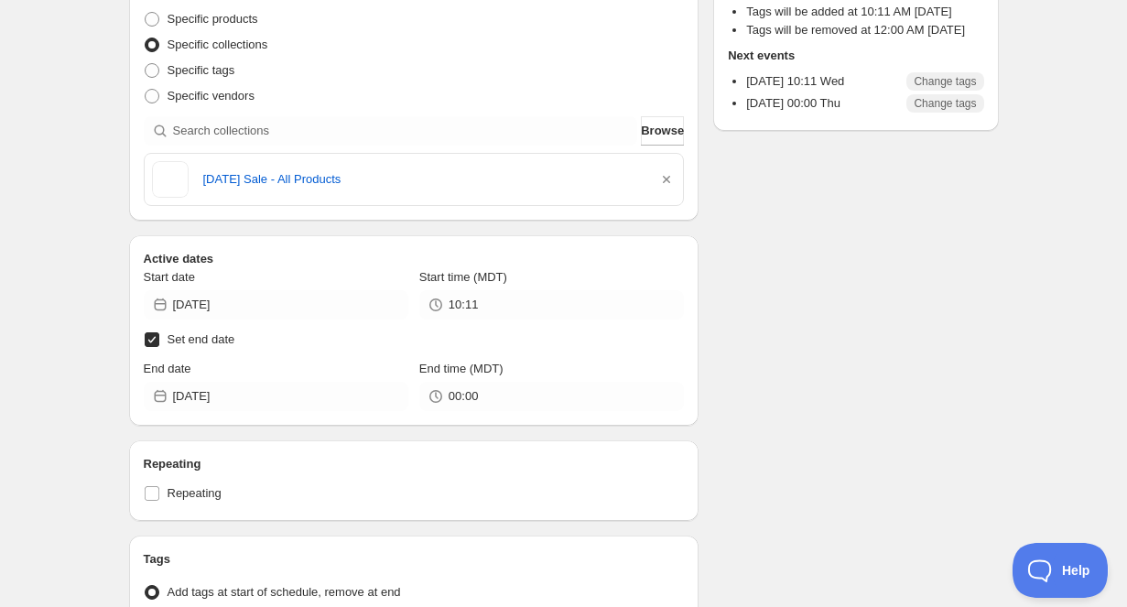
scroll to position [0, 0]
